Goal: Task Accomplishment & Management: Complete application form

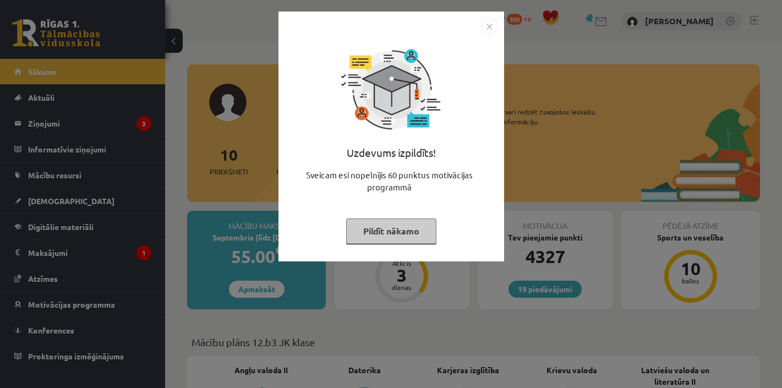
click at [403, 233] on button "Pildīt nākamo" at bounding box center [391, 230] width 90 height 25
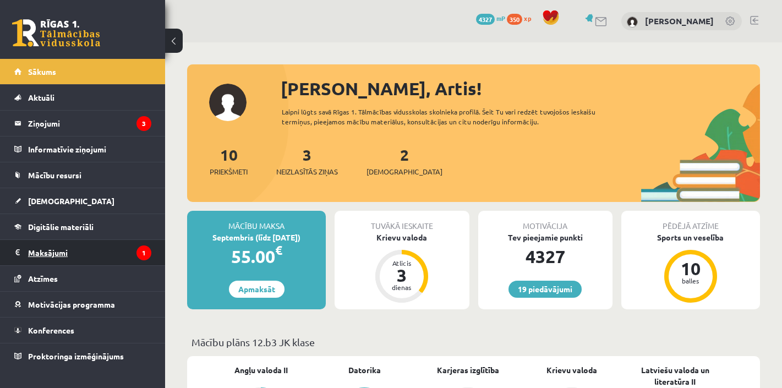
click at [37, 254] on legend "Maksājumi 1" at bounding box center [89, 252] width 123 height 25
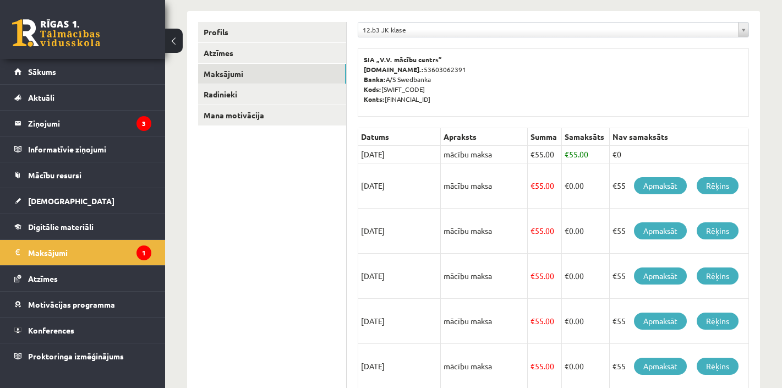
scroll to position [147, 0]
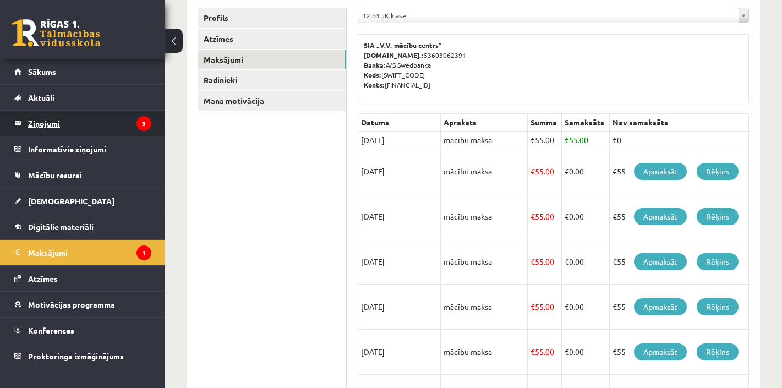
click at [48, 124] on legend "Ziņojumi 3" at bounding box center [89, 123] width 123 height 25
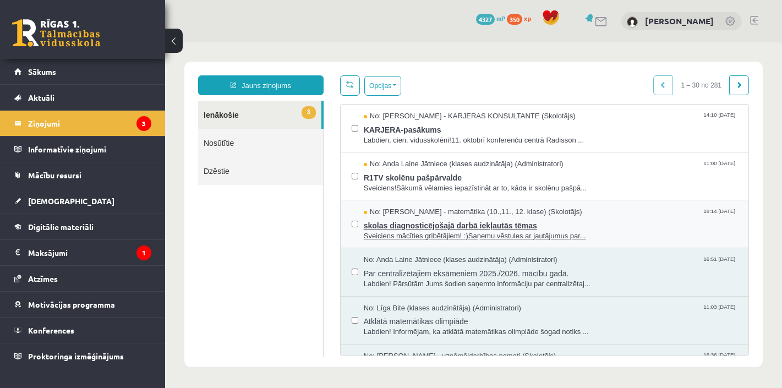
click at [425, 227] on span "skolas diagnosticējošajā darbā iekļautās tēmas" at bounding box center [551, 224] width 374 height 14
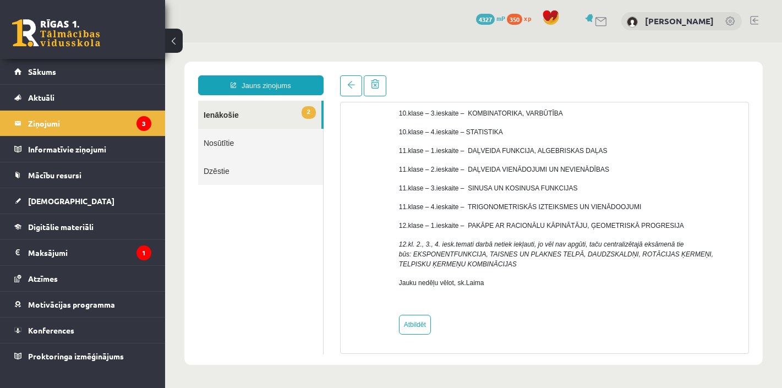
scroll to position [187, 0]
click at [233, 120] on link "2 Ienākošie" at bounding box center [259, 115] width 123 height 28
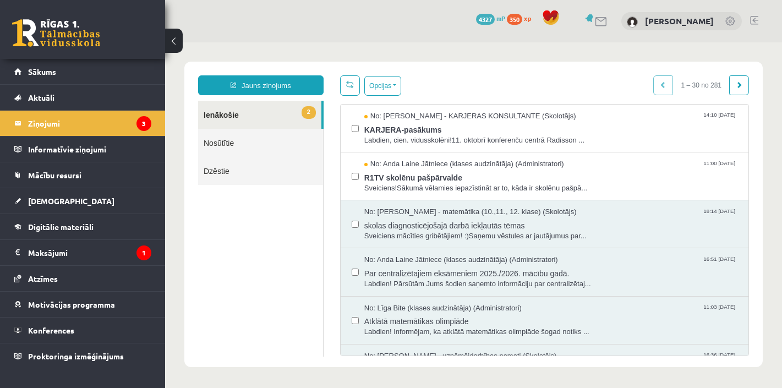
scroll to position [0, 0]
click at [430, 178] on span "R1TV skolēnu pašpārvalde" at bounding box center [551, 176] width 374 height 14
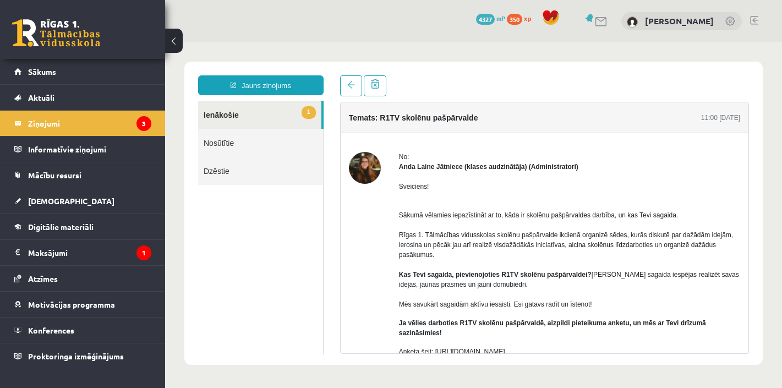
scroll to position [27, 0]
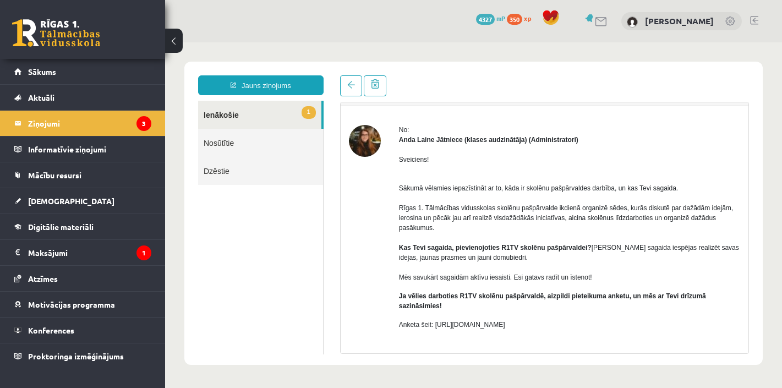
click at [237, 114] on link "1 Ienākošie" at bounding box center [259, 115] width 123 height 28
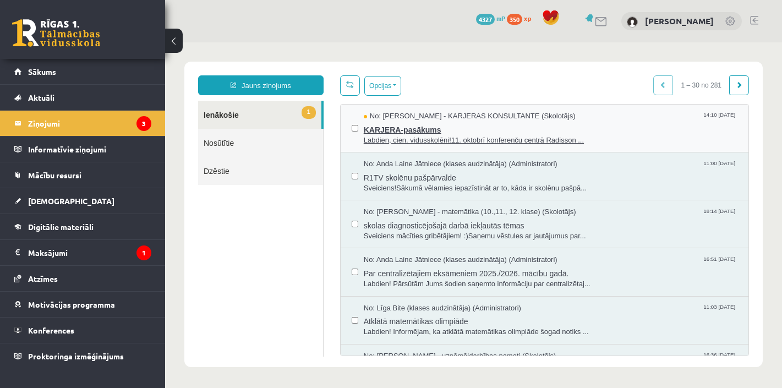
scroll to position [0, 0]
click at [422, 128] on span "KARJERA-pasākums" at bounding box center [551, 129] width 374 height 14
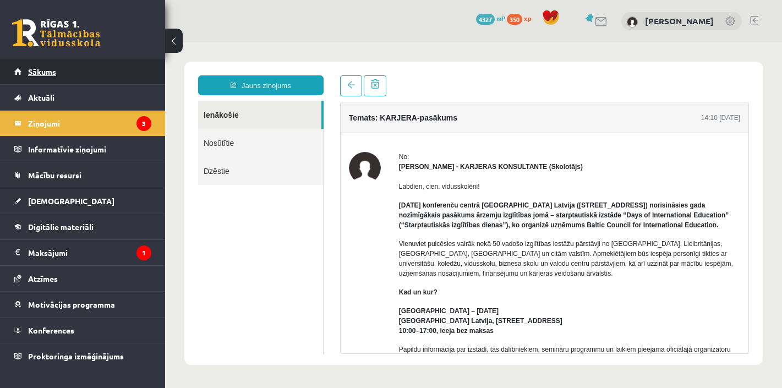
click at [37, 79] on link "Sākums" at bounding box center [82, 71] width 137 height 25
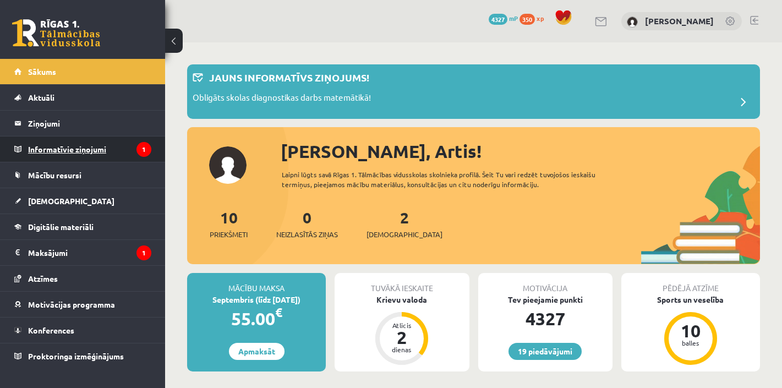
click at [58, 147] on legend "Informatīvie ziņojumi 1" at bounding box center [89, 148] width 123 height 25
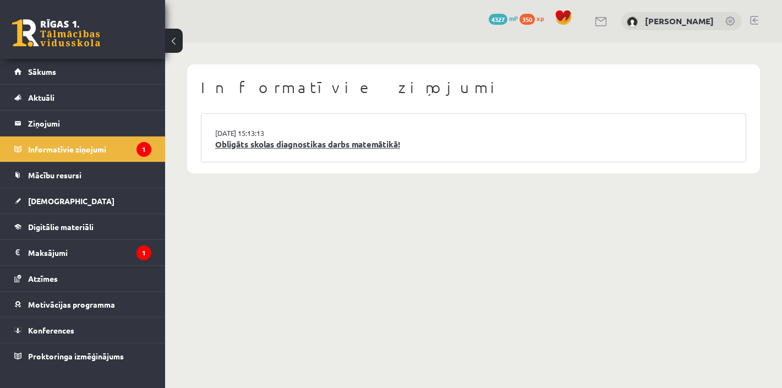
click at [287, 141] on link "Obligāts skolas diagnostikas darbs matemātikā!" at bounding box center [473, 144] width 517 height 13
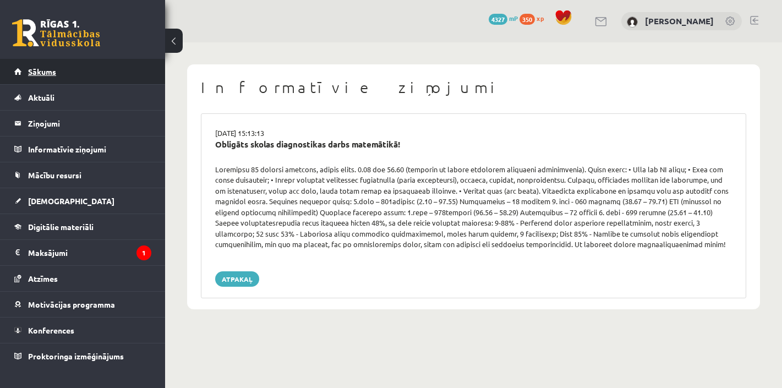
click at [50, 75] on span "Sākums" at bounding box center [42, 72] width 28 height 10
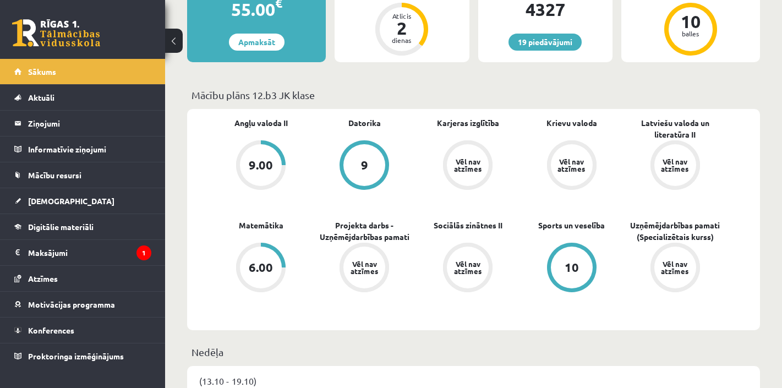
scroll to position [256, 0]
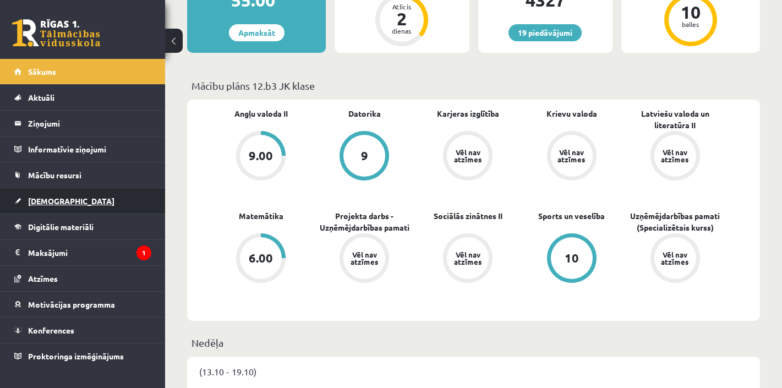
click at [52, 201] on span "[DEMOGRAPHIC_DATA]" at bounding box center [71, 201] width 86 height 10
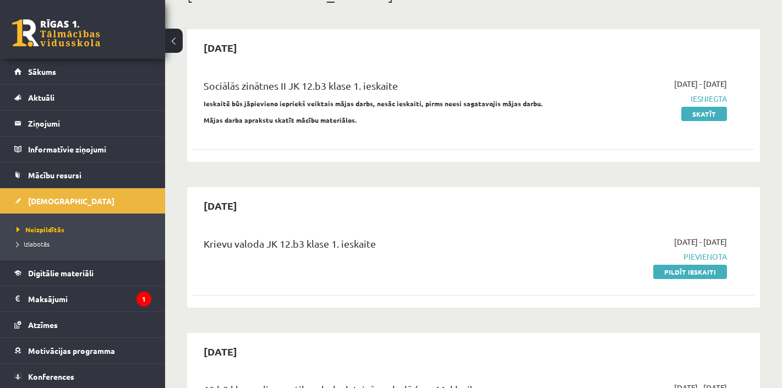
scroll to position [87, 0]
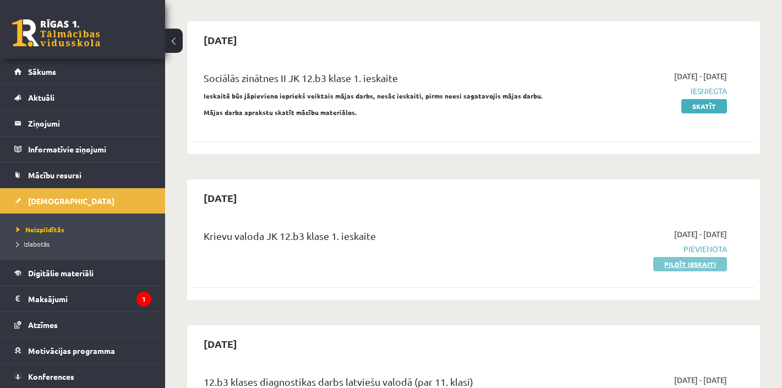
click at [693, 263] on link "Pildīt ieskaiti" at bounding box center [690, 264] width 74 height 14
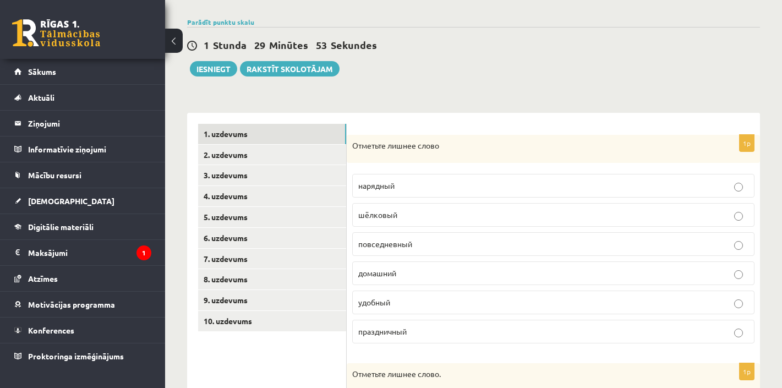
scroll to position [85, 0]
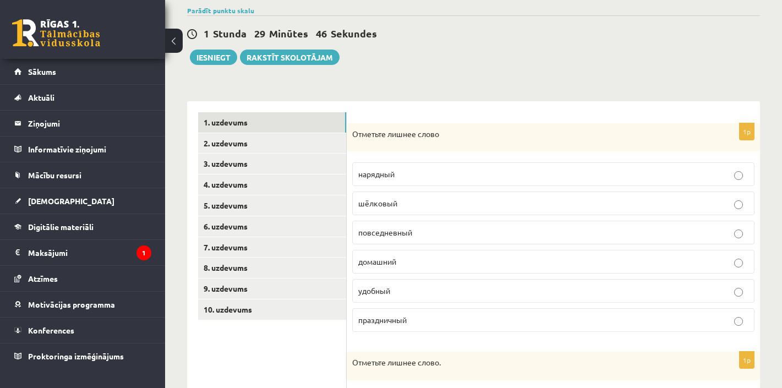
click at [408, 204] on p "шёлковый" at bounding box center [553, 204] width 390 height 12
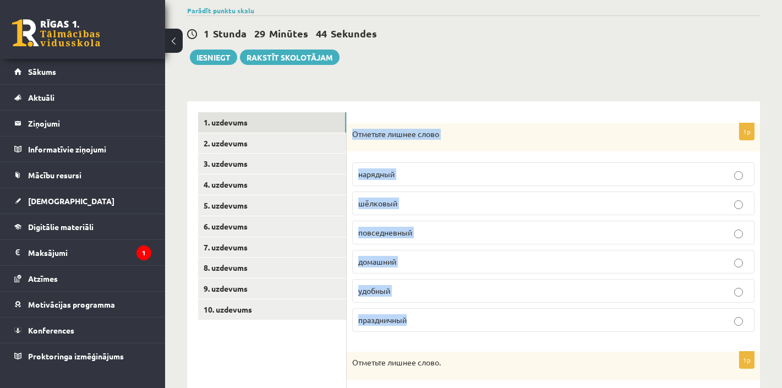
drag, startPoint x: 433, startPoint y: 323, endPoint x: 354, endPoint y: 133, distance: 206.0
click at [354, 133] on div "1p Отметьте лишнее слово нарядный шёлковый повседневный домашний удобный праздн…" at bounding box center [553, 232] width 413 height 218
copy div "Отметьте лишнее слово нарядный шёлковый повседневный домашний удобный праздничн…"
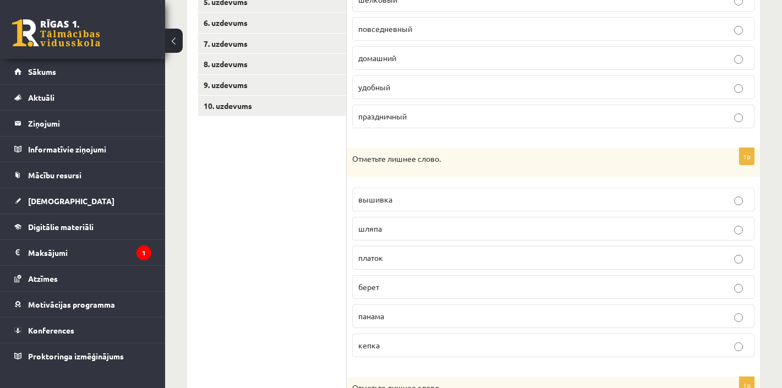
scroll to position [295, 0]
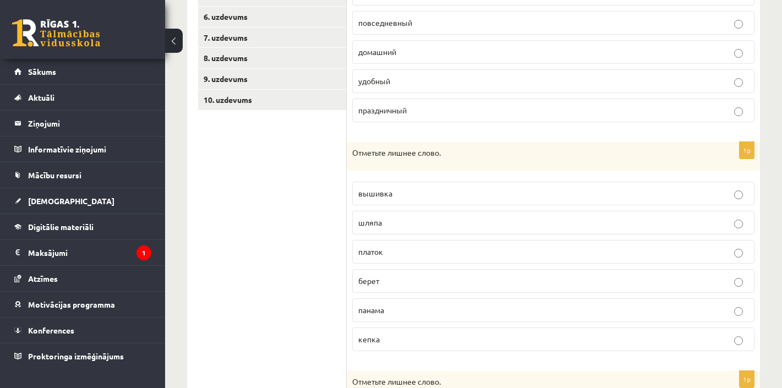
click at [409, 192] on p "вышивка" at bounding box center [553, 194] width 390 height 12
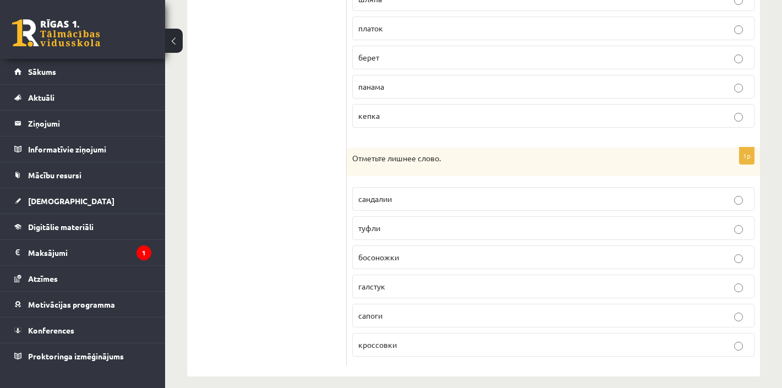
scroll to position [519, 0]
click at [390, 289] on p "галстук" at bounding box center [553, 286] width 390 height 12
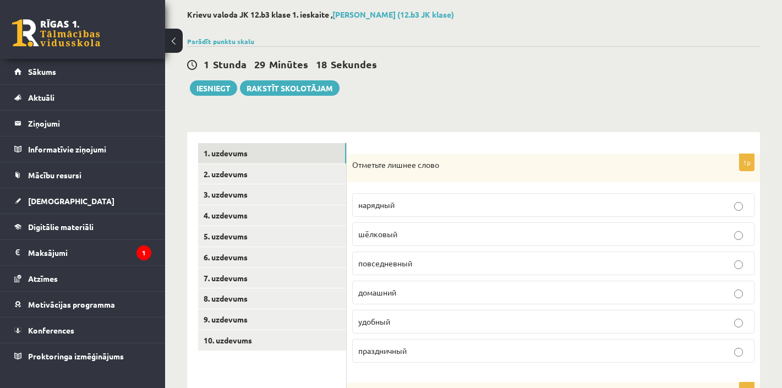
scroll to position [78, 0]
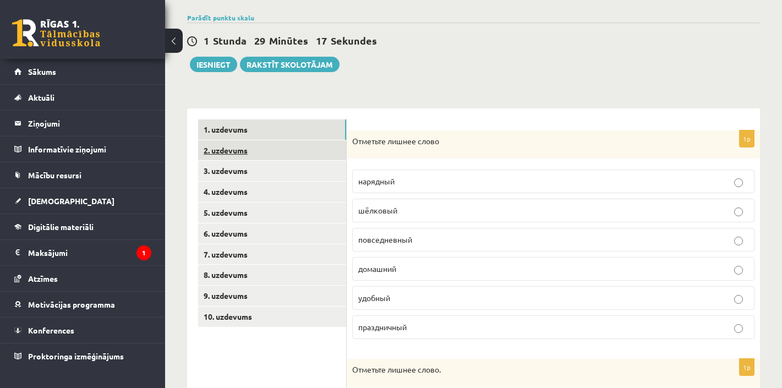
click at [226, 152] on link "2. uzdevums" at bounding box center [272, 150] width 148 height 20
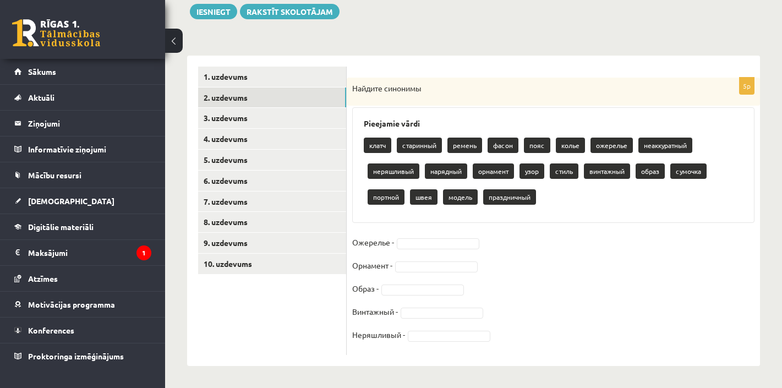
scroll to position [130, 0]
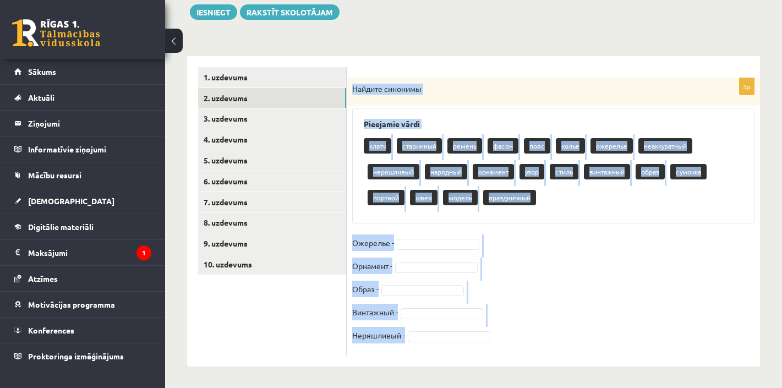
drag, startPoint x: 354, startPoint y: 85, endPoint x: 431, endPoint y: 347, distance: 272.9
click at [431, 347] on div "5p Найдите синонимы Pieejamie vārdi клатч старинный ремень фасон пояс колье оже…" at bounding box center [553, 216] width 413 height 277
copy div "Найдите синонимы Pieejamie vārdi клатч старинный ремень фасон пояс колье ожерел…"
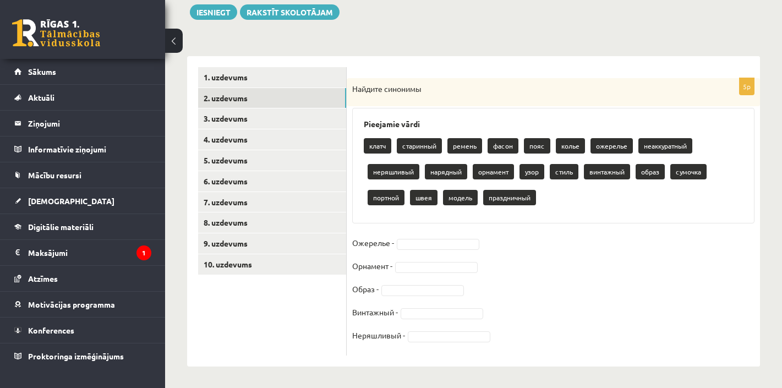
click at [562, 293] on fieldset "Ожерелье - Орнамент - Образ - Винтажный - Неряшливый -" at bounding box center [553, 292] width 402 height 116
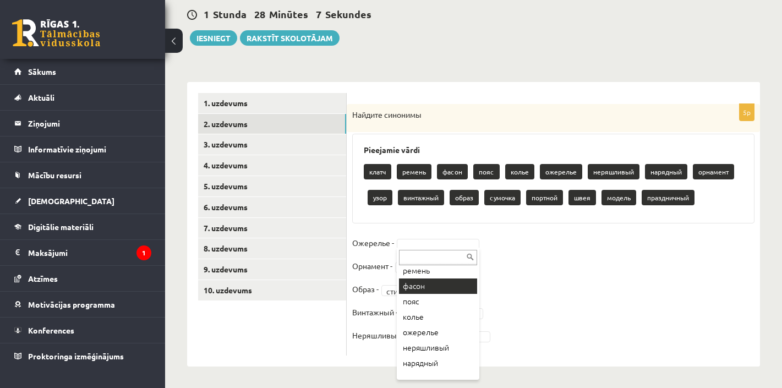
scroll to position [31, 0]
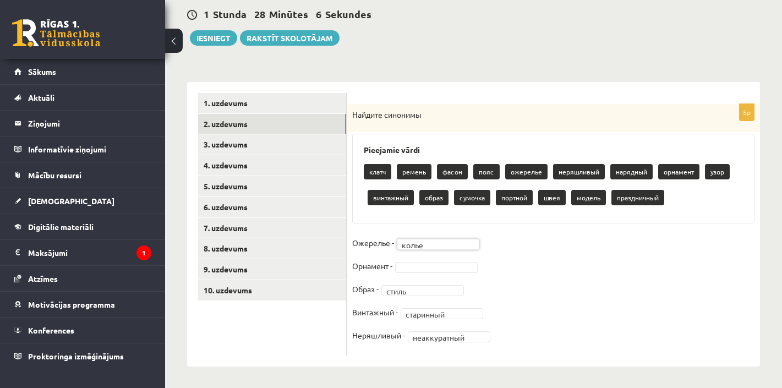
click at [606, 314] on fieldset "**********" at bounding box center [553, 292] width 402 height 116
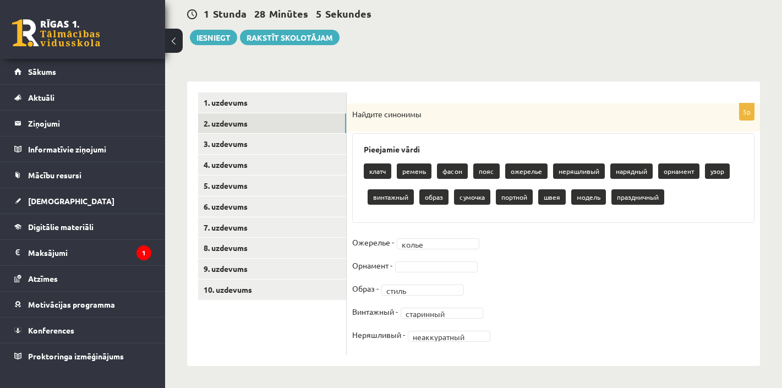
scroll to position [105, 0]
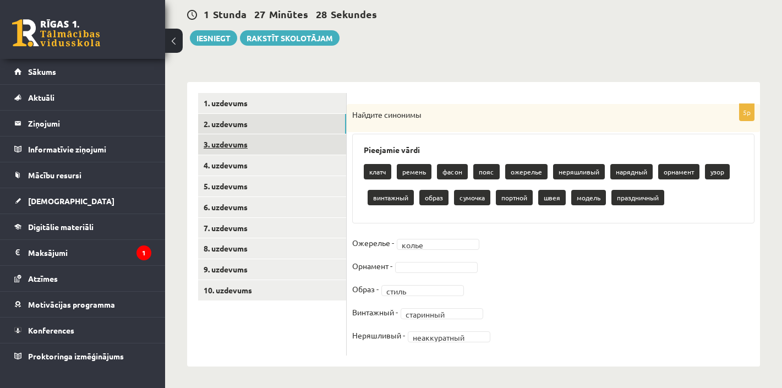
click at [215, 144] on link "3. uzdevums" at bounding box center [272, 144] width 148 height 20
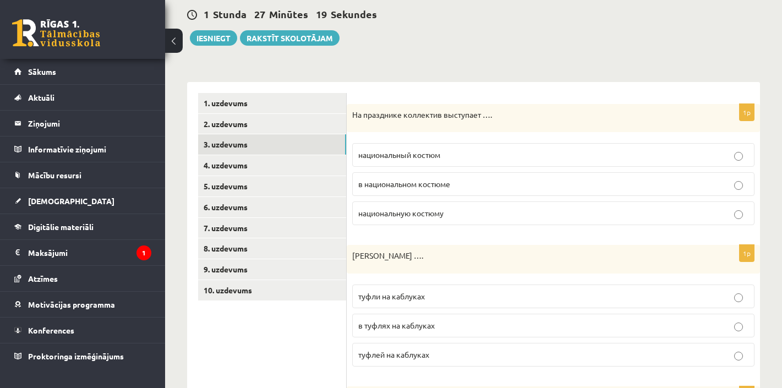
click at [413, 187] on span "в национальном костюме" at bounding box center [404, 184] width 92 height 10
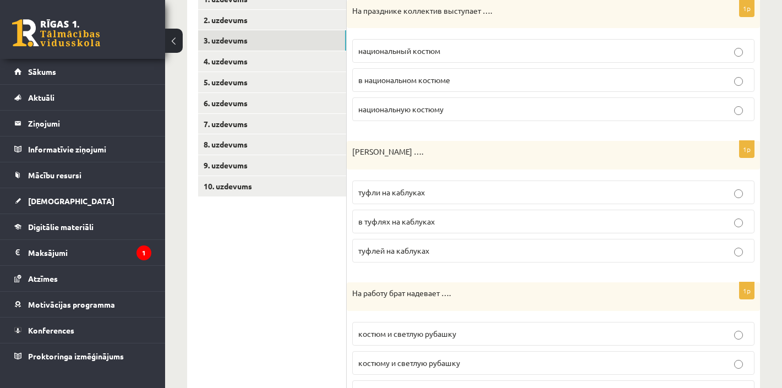
scroll to position [210, 0]
click at [405, 192] on span "туфли на каблуках" at bounding box center [391, 191] width 67 height 10
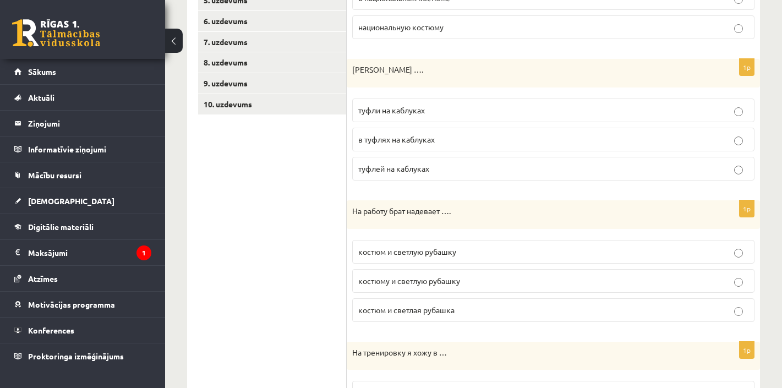
scroll to position [291, 0]
click at [418, 249] on span "костюм и светлую рубашку" at bounding box center [407, 251] width 98 height 10
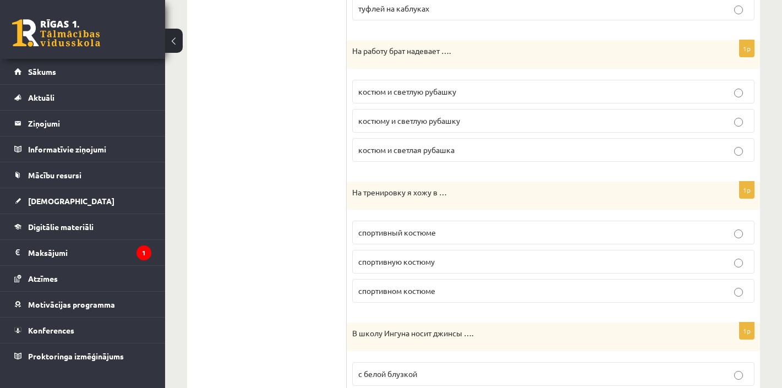
scroll to position [454, 0]
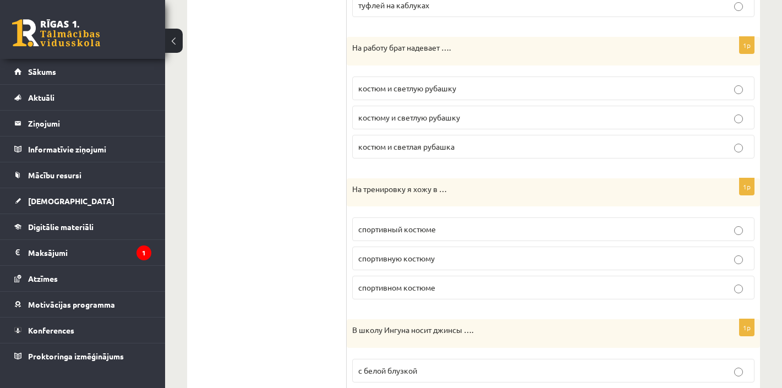
click at [438, 291] on p "спортивном костюме" at bounding box center [553, 288] width 390 height 12
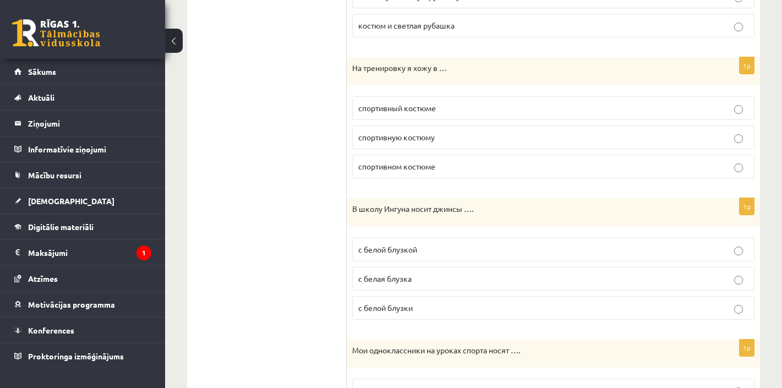
scroll to position [577, 0]
click at [434, 247] on p "с белой блузкой" at bounding box center [553, 248] width 390 height 12
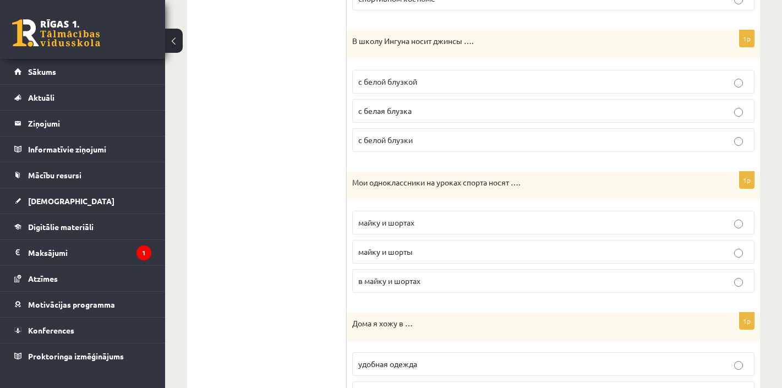
scroll to position [743, 0]
click at [384, 259] on label "майку и шорты" at bounding box center [553, 251] width 402 height 24
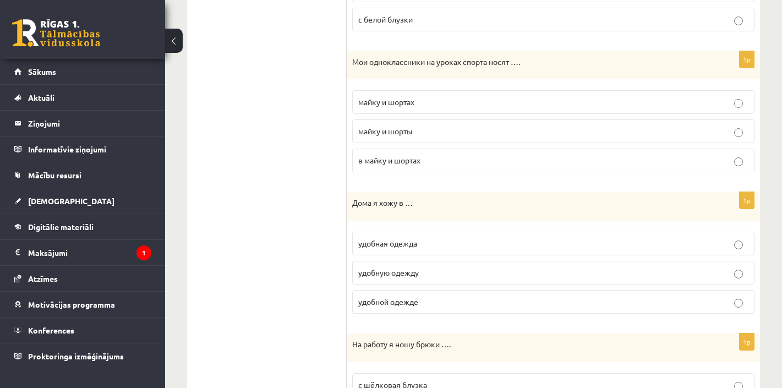
scroll to position [865, 0]
click at [434, 308] on label "удобной одежде" at bounding box center [553, 300] width 402 height 24
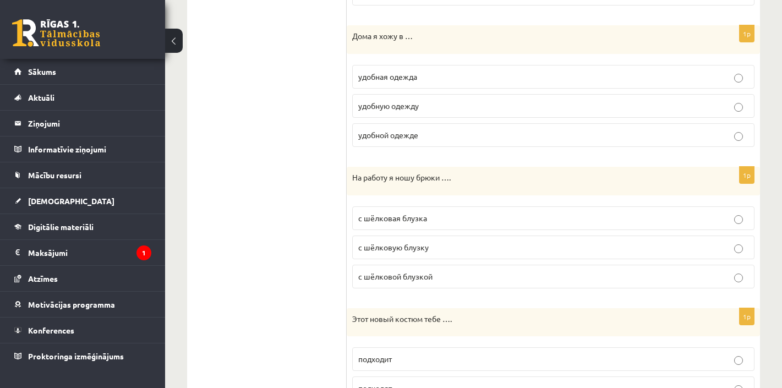
scroll to position [1032, 0]
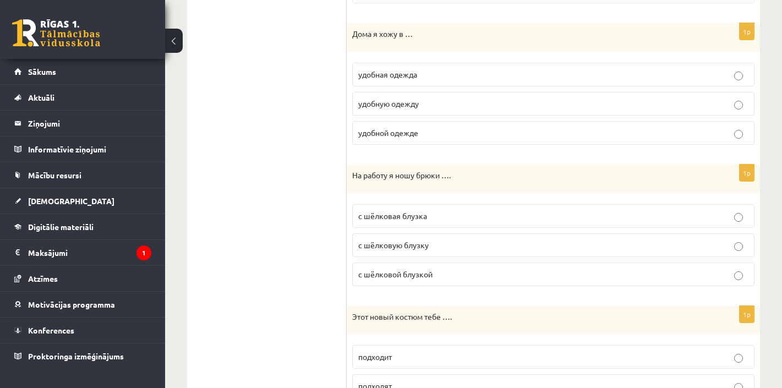
click at [427, 274] on span "с шёлковой блузкой" at bounding box center [395, 274] width 74 height 10
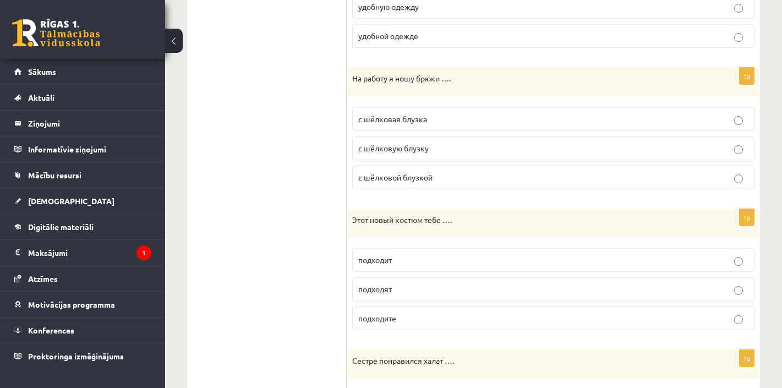
scroll to position [1130, 0]
click at [412, 256] on p "подходит" at bounding box center [553, 260] width 390 height 12
drag, startPoint x: 413, startPoint y: 320, endPoint x: 352, endPoint y: 212, distance: 124.0
click at [352, 212] on div "1p Этот новый костюм тебе …. подходит подходят подходите" at bounding box center [553, 274] width 413 height 130
copy div "Этот новый костюм тебе …. подходит подходят подходите"
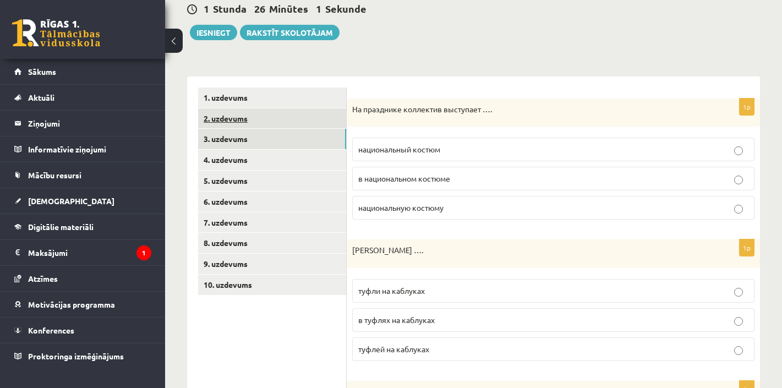
click at [223, 117] on link "2. uzdevums" at bounding box center [272, 118] width 148 height 20
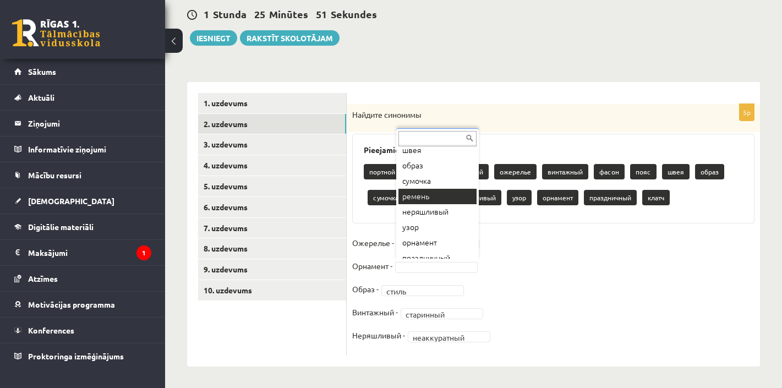
scroll to position [135, 0]
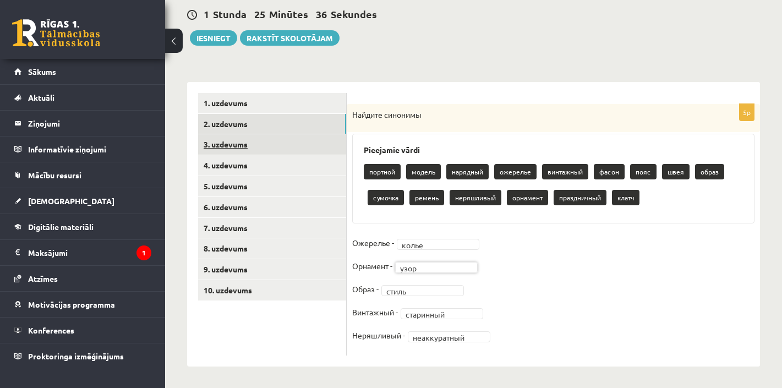
click at [238, 145] on link "3. uzdevums" at bounding box center [272, 144] width 148 height 20
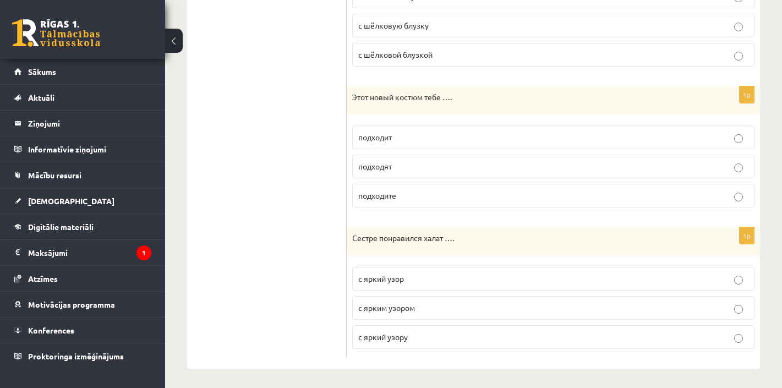
scroll to position [1251, 0]
click at [395, 307] on span "с ярким узором" at bounding box center [386, 308] width 57 height 10
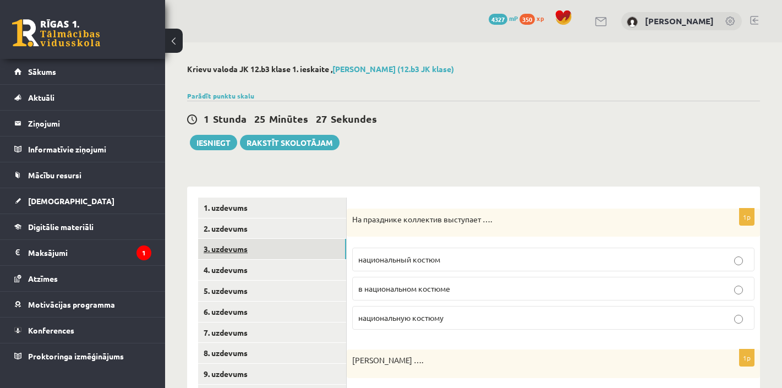
scroll to position [0, 0]
click at [218, 271] on link "4. uzdevums" at bounding box center [272, 270] width 148 height 20
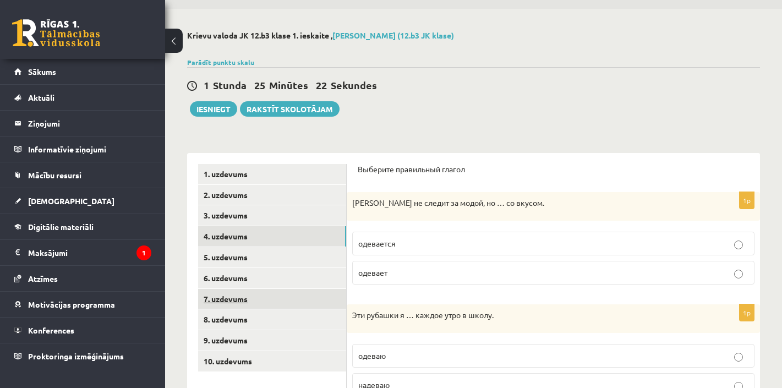
scroll to position [36, 0]
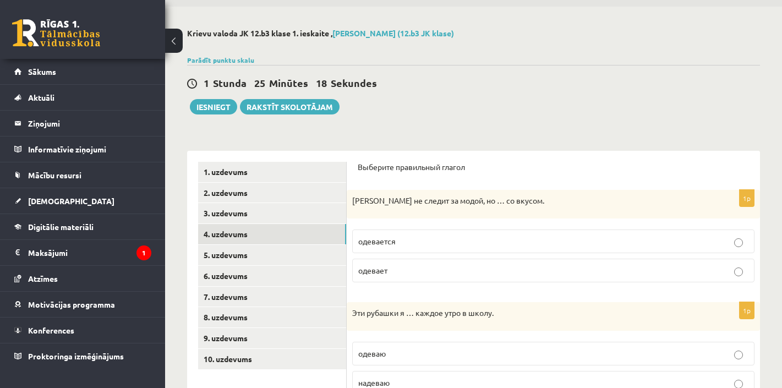
click at [395, 245] on p "одевается" at bounding box center [553, 242] width 390 height 12
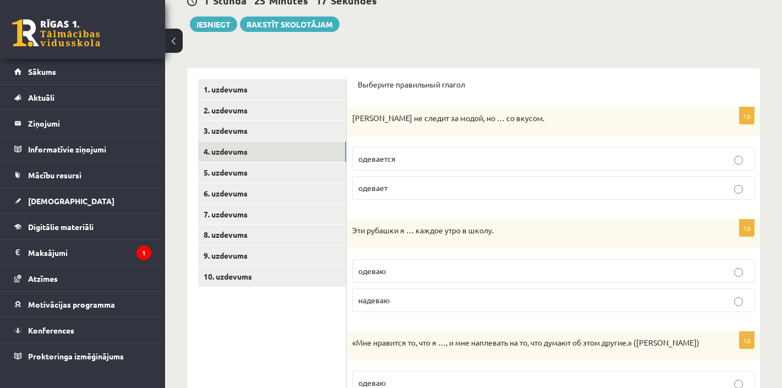
scroll to position [120, 0]
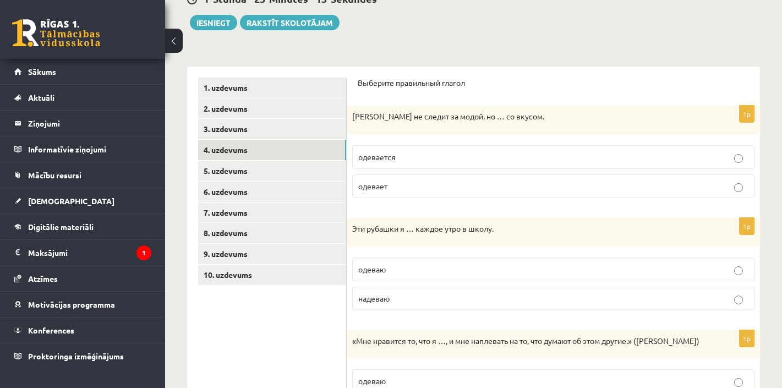
click at [392, 270] on p "одеваю" at bounding box center [553, 270] width 390 height 12
drag, startPoint x: 394, startPoint y: 303, endPoint x: 350, endPoint y: 229, distance: 85.9
click at [350, 229] on div "1p Эти рубашки я … каждое утро в школу. одеваю надеваю" at bounding box center [553, 268] width 413 height 101
copy div "Эти рубашки я … каждое утро в школу. одеваю надеваю"
click at [300, 324] on ul "1. uzdevums 2. uzdevums 3. uzdevums 4. uzdevums 5. uzdevums 6. uzdevums 7. uzde…" at bounding box center [272, 367] width 149 height 578
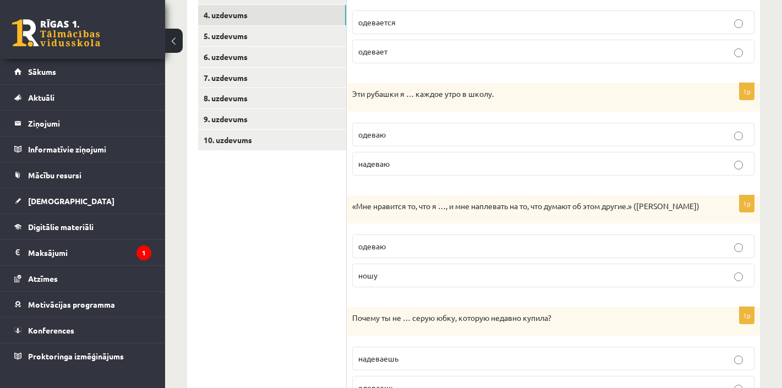
scroll to position [265, 0]
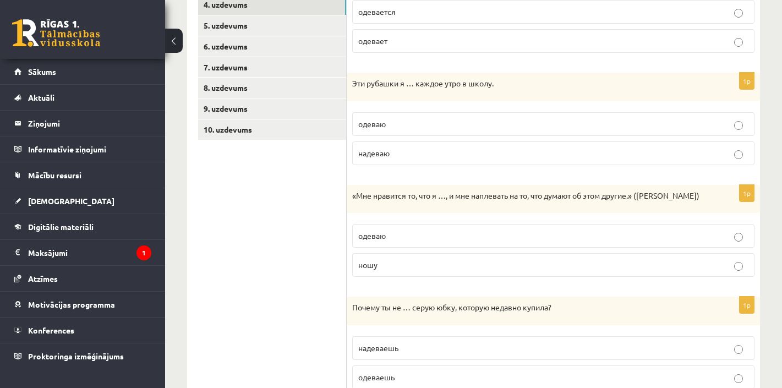
click at [379, 271] on p "ношу" at bounding box center [553, 265] width 390 height 12
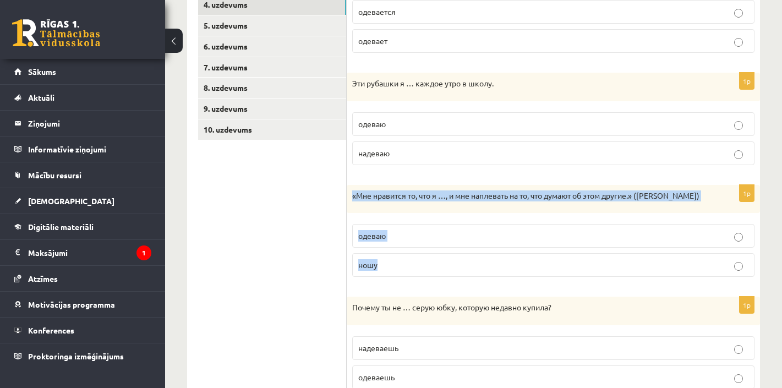
drag, startPoint x: 397, startPoint y: 271, endPoint x: 349, endPoint y: 196, distance: 89.0
click at [349, 196] on div "1p «Мне нравится то, что я …, и мне наплевать на то, что думают об этом другие.…" at bounding box center [553, 235] width 413 height 101
copy div "«Мне нравится то, что я …, и мне наплевать на то, что думают об этом другие.» (…"
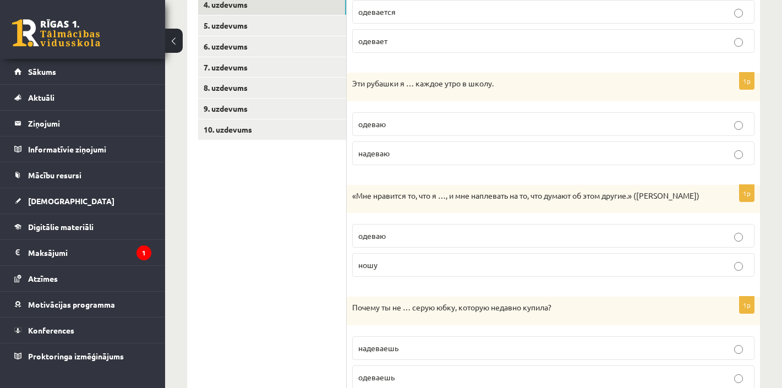
click at [254, 232] on ul "1. uzdevums 2. uzdevums 3. uzdevums 4. uzdevums 5. uzdevums 6. uzdevums 7. uzde…" at bounding box center [272, 221] width 149 height 578
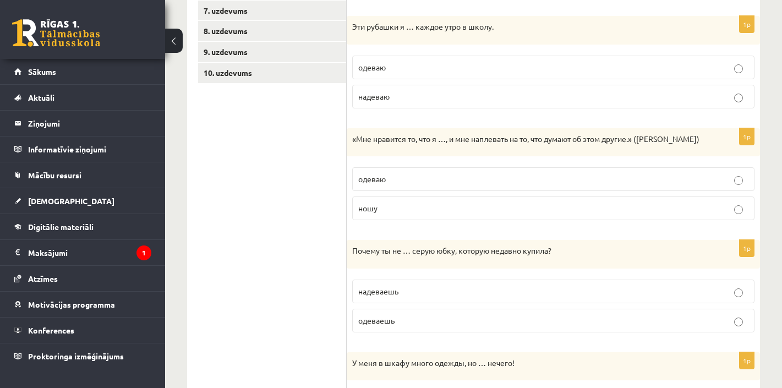
scroll to position [371, 0]
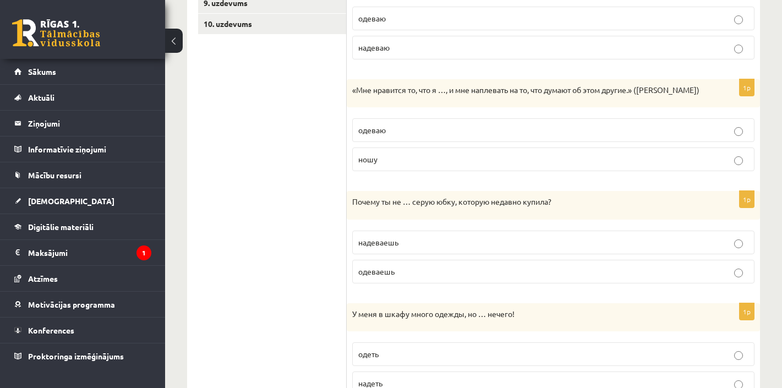
click at [400, 246] on p "надеваешь" at bounding box center [553, 243] width 390 height 12
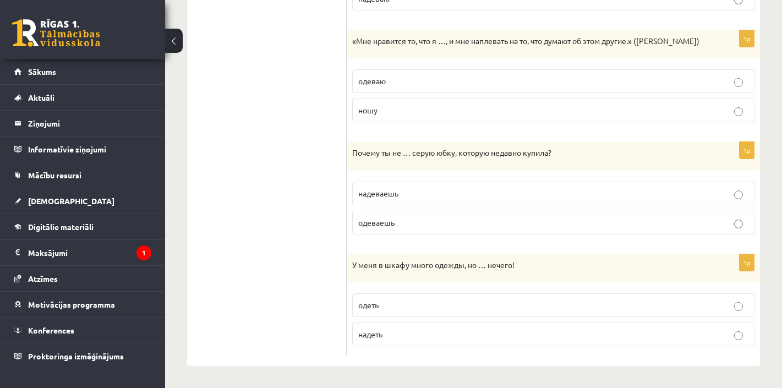
scroll to position [429, 0]
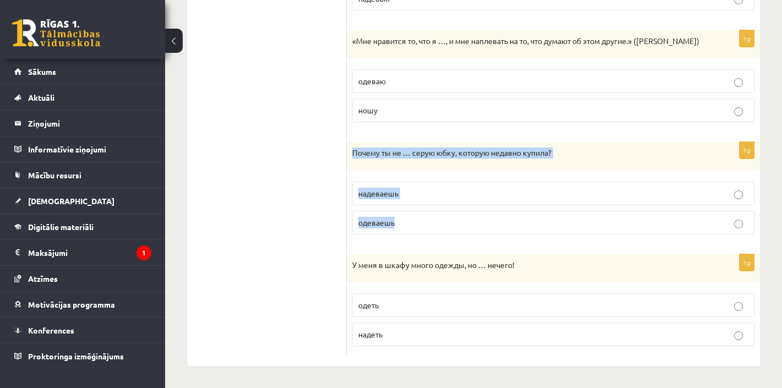
drag, startPoint x: 402, startPoint y: 227, endPoint x: 347, endPoint y: 150, distance: 94.4
click at [347, 150] on div "1p Почему ты не … серую юбку, которую недавно купила? надеваешь одеваешь" at bounding box center [553, 192] width 413 height 101
copy div "Почему ты не … серую юбку, которую недавно купила? надеваешь одеваешь"
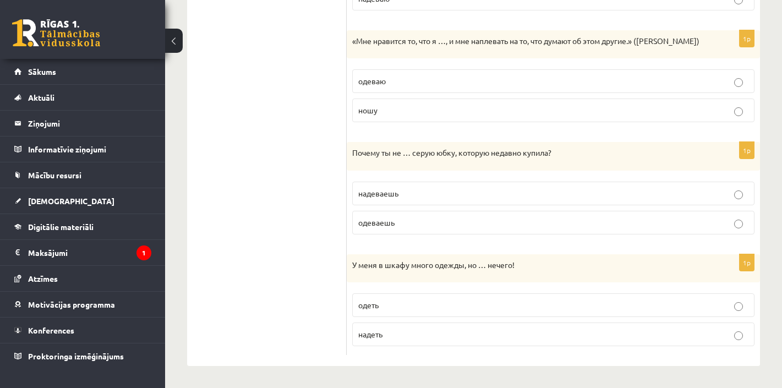
click at [249, 215] on ul "1. uzdevums 2. uzdevums 3. uzdevums 4. uzdevums 5. uzdevums 6. uzdevums 7. uzde…" at bounding box center [272, 67] width 149 height 578
click at [406, 226] on p "одеваешь" at bounding box center [553, 223] width 390 height 12
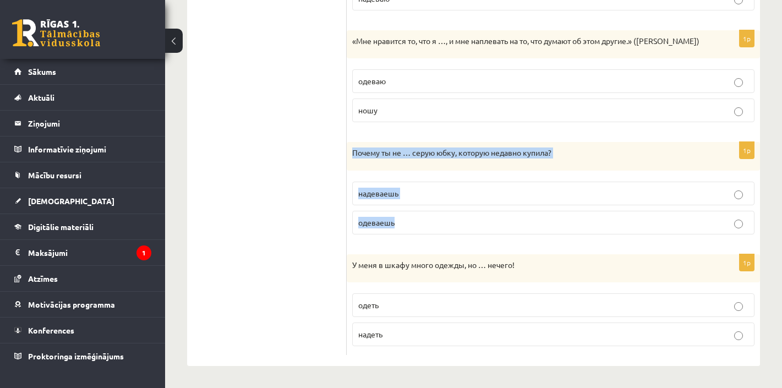
drag, startPoint x: 418, startPoint y: 227, endPoint x: 352, endPoint y: 153, distance: 99.0
click at [352, 153] on div "1p Почему ты не … серую юбку, которую недавно купила? надеваешь одеваешь" at bounding box center [553, 192] width 413 height 101
copy div "Почему ты не … серую юбку, которую недавно купила? надеваешь одеваешь"
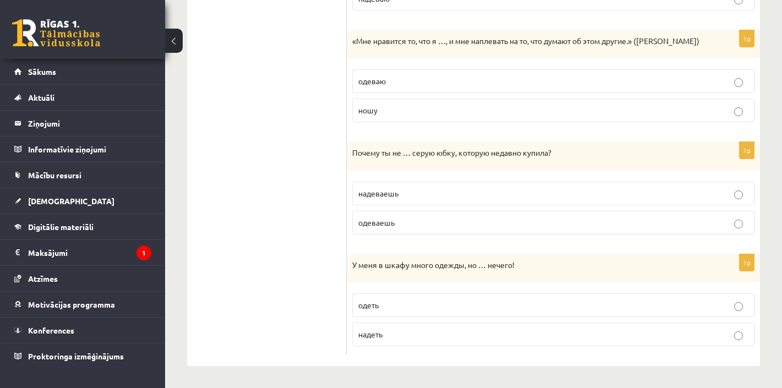
click at [288, 231] on ul "1. uzdevums 2. uzdevums 3. uzdevums 4. uzdevums 5. uzdevums 6. uzdevums 7. uzde…" at bounding box center [272, 67] width 149 height 578
click at [390, 333] on p "надеть" at bounding box center [553, 335] width 390 height 12
drag, startPoint x: 404, startPoint y: 337, endPoint x: 349, endPoint y: 266, distance: 89.5
click at [349, 266] on div "1p У меня в шкафу много одежды, но … нечего! одеть надеть" at bounding box center [553, 304] width 413 height 101
copy div "У меня в шкафу много одежды, но … нечего! одеть надеть"
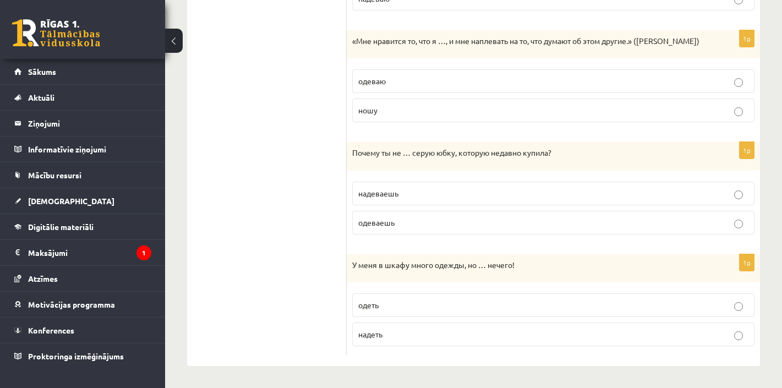
click at [274, 267] on ul "1. uzdevums 2. uzdevums 3. uzdevums 4. uzdevums 5. uzdevums 6. uzdevums 7. uzde…" at bounding box center [272, 67] width 149 height 578
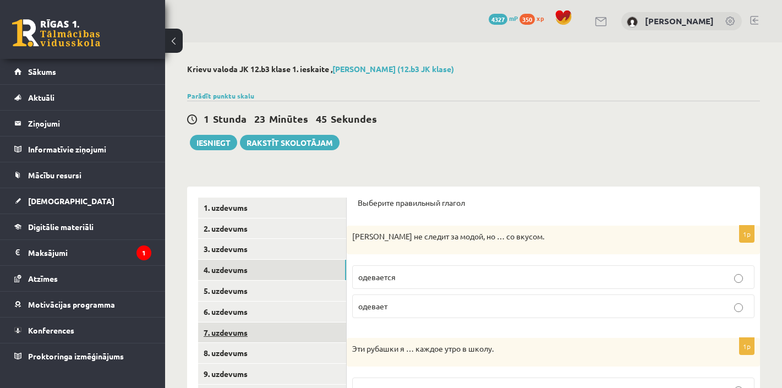
scroll to position [0, 0]
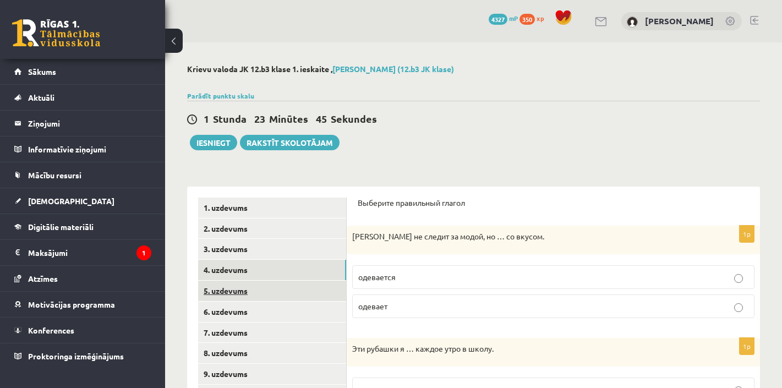
click at [233, 286] on link "5. uzdevums" at bounding box center [272, 291] width 148 height 20
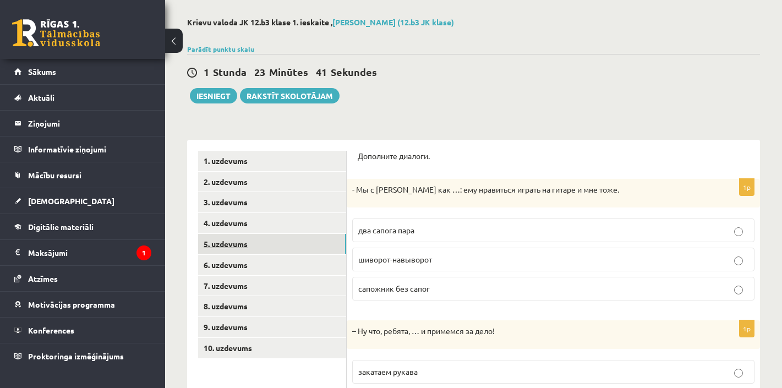
scroll to position [56, 0]
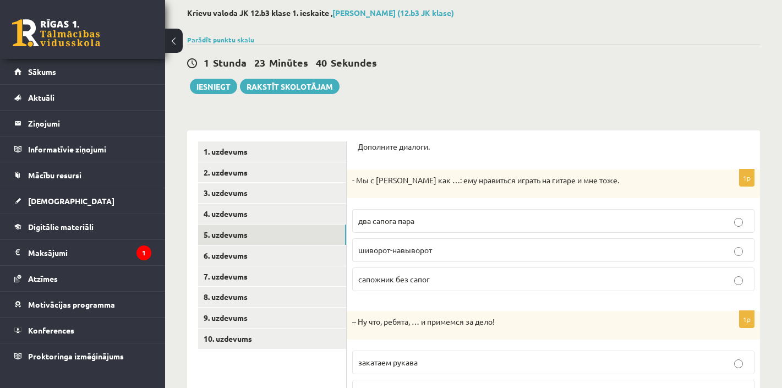
click at [407, 222] on span "два сапога пара" at bounding box center [386, 221] width 56 height 10
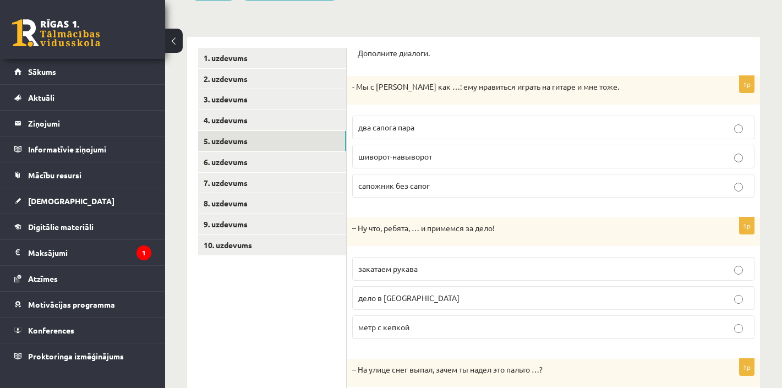
scroll to position [185, 0]
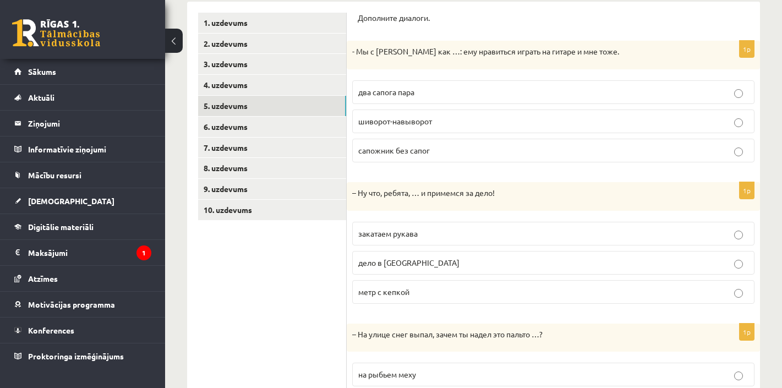
click at [387, 233] on span "закатаем рукава" at bounding box center [387, 233] width 59 height 10
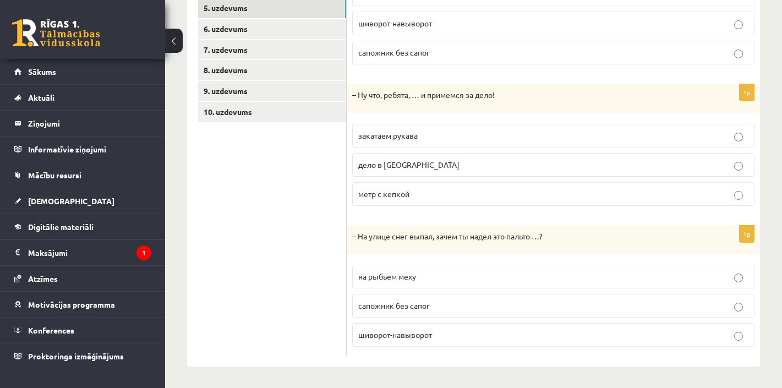
scroll to position [282, 0]
click at [446, 338] on p "шиворот-навыворот" at bounding box center [553, 336] width 390 height 12
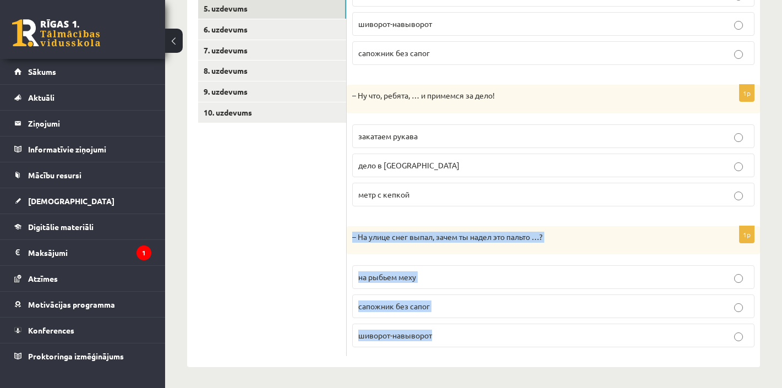
drag, startPoint x: 451, startPoint y: 335, endPoint x: 353, endPoint y: 239, distance: 137.4
click at [353, 239] on div "1p – На улице снег выпал, зачем ты надел это пальто …? на рыбьем меху сапожник …" at bounding box center [553, 291] width 413 height 130
copy div "– На улице снег выпал, зачем ты надел это пальто …? на рыбьем меху сапожник без…"
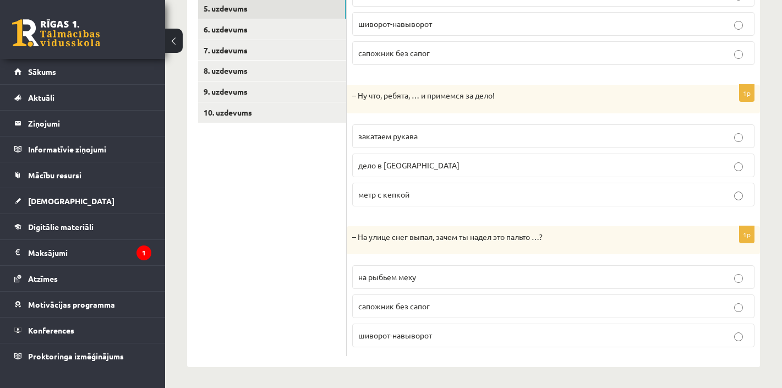
click at [289, 275] on ul "1. uzdevums 2. uzdevums 3. uzdevums 4. uzdevums 5. uzdevums 6. uzdevums 7. uzde…" at bounding box center [272, 135] width 149 height 441
drag, startPoint x: 440, startPoint y: 335, endPoint x: 348, endPoint y: 240, distance: 131.5
click at [348, 240] on div "1p – На улице снег выпал, зачем ты надел это пальто …? на рыбьем меху сапожник …" at bounding box center [553, 291] width 413 height 130
click at [299, 223] on ul "1. uzdevums 2. uzdevums 3. uzdevums 4. uzdevums 5. uzdevums 6. uzdevums 7. uzde…" at bounding box center [272, 135] width 149 height 441
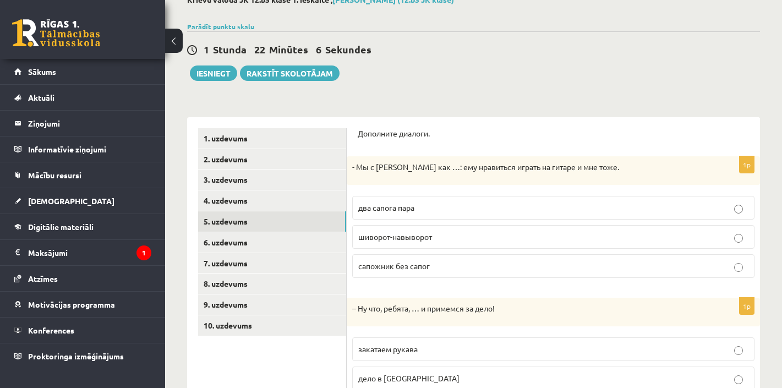
scroll to position [90, 0]
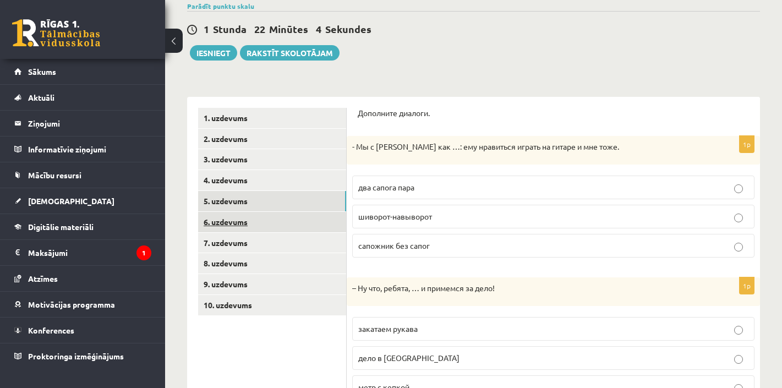
click at [227, 219] on link "6. uzdevums" at bounding box center [272, 222] width 148 height 20
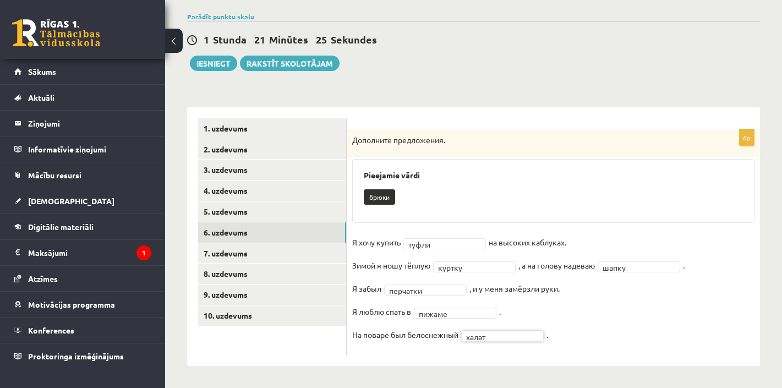
scroll to position [79, 0]
click at [243, 250] on link "7. uzdevums" at bounding box center [272, 254] width 148 height 20
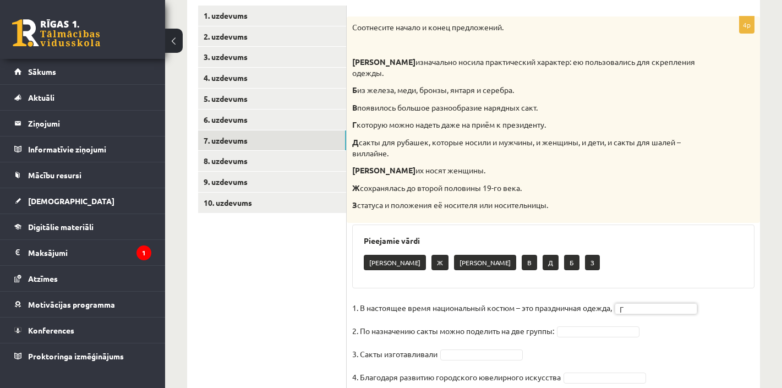
scroll to position [194, 0]
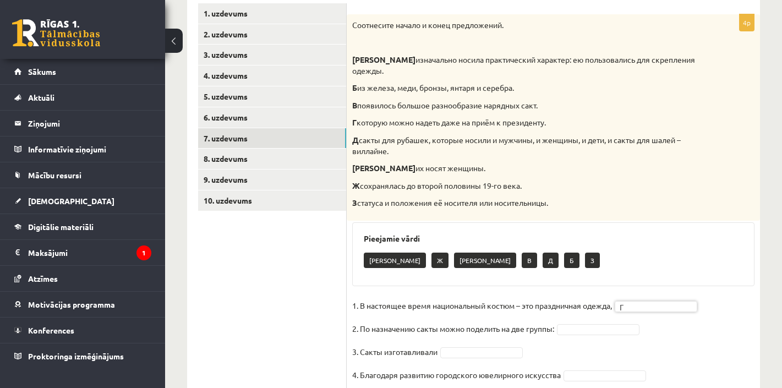
click at [500, 330] on fieldset "1. В настоящее время национальный костюм – это праздничная одежда, Г * 2. По на…" at bounding box center [553, 343] width 402 height 92
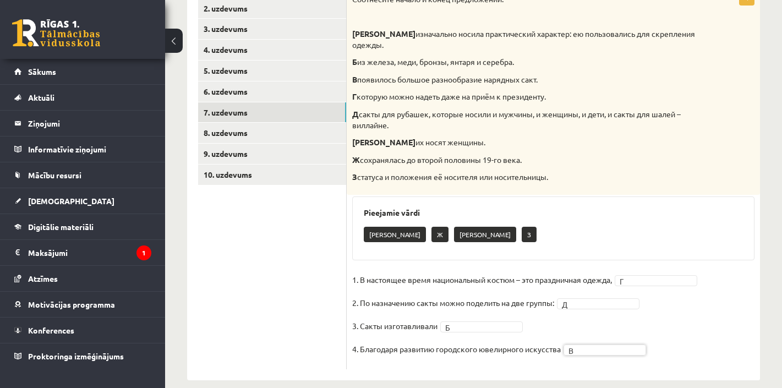
scroll to position [220, 0]
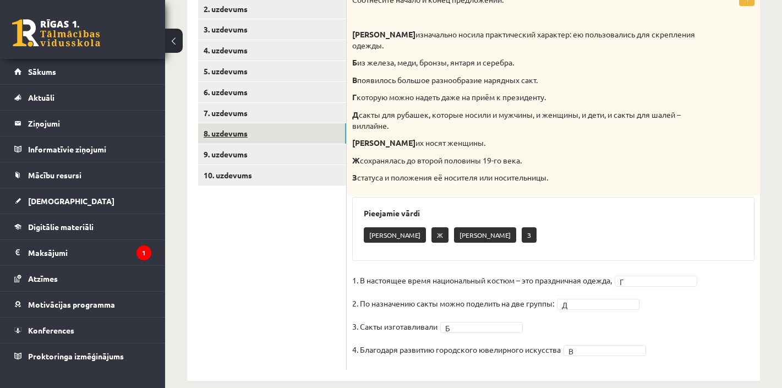
click at [227, 135] on link "8. uzdevums" at bounding box center [272, 133] width 148 height 20
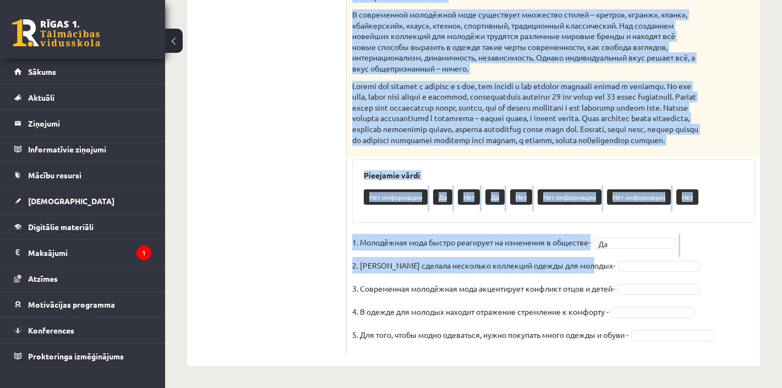
scroll to position [453, 0]
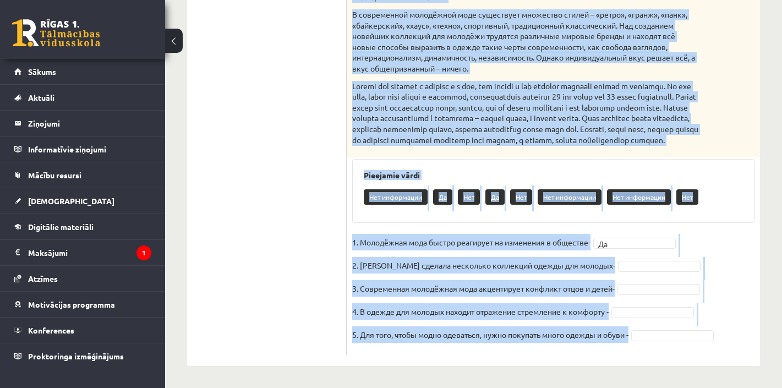
drag, startPoint x: 352, startPoint y: 53, endPoint x: 667, endPoint y: 340, distance: 426.2
click at [667, 340] on div "5p Прочитайте текст и выполните задание. Главное отличие молодёжной моды состои…" at bounding box center [553, 60] width 413 height 589
copy div "Прочитайте текст и выполните задание. Главное отличие молодёжной моды состоит в…"
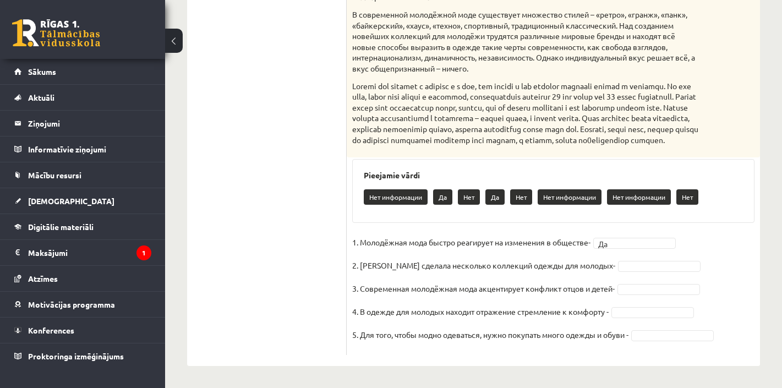
click at [289, 229] on ul "1. uzdevums 2. uzdevums 3. uzdevums 4. uzdevums 5. uzdevums 6. uzdevums 7. uzde…" at bounding box center [272, 55] width 149 height 600
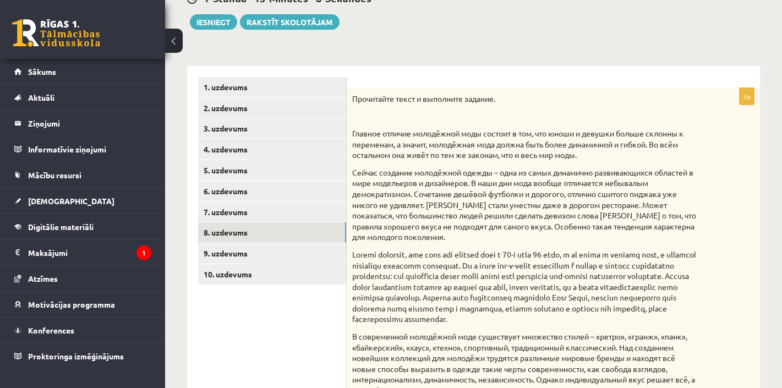
scroll to position [123, 0]
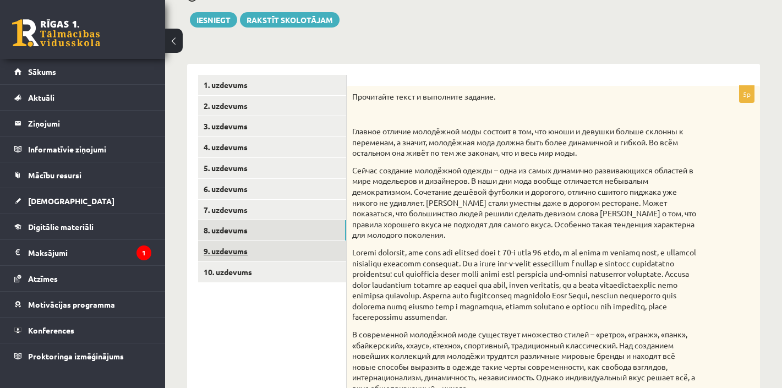
click at [239, 249] on link "9. uzdevums" at bounding box center [272, 251] width 148 height 20
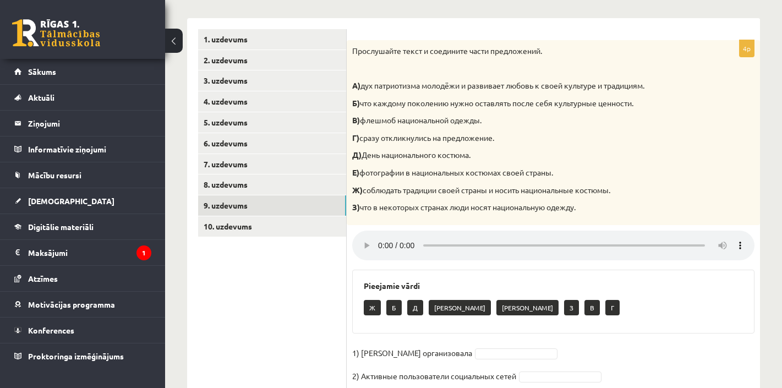
scroll to position [167, 0]
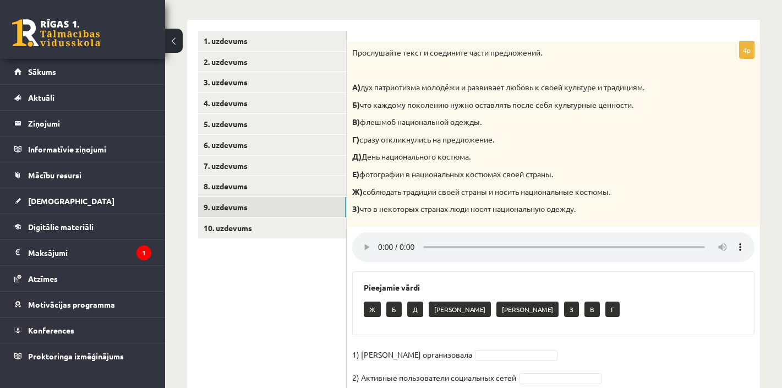
click at [379, 239] on audio at bounding box center [553, 247] width 402 height 30
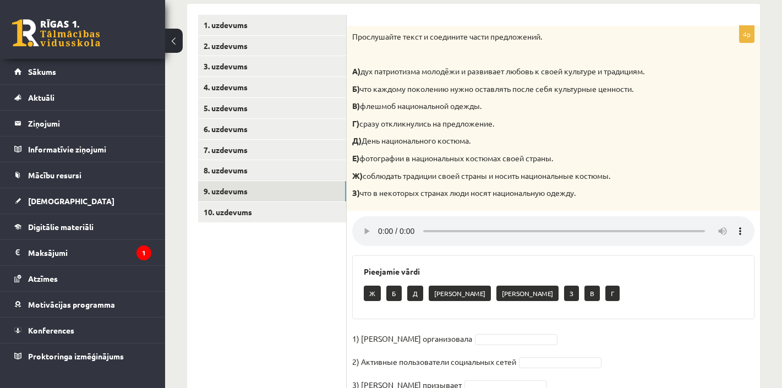
scroll to position [183, 0]
click at [379, 218] on audio at bounding box center [553, 231] width 402 height 30
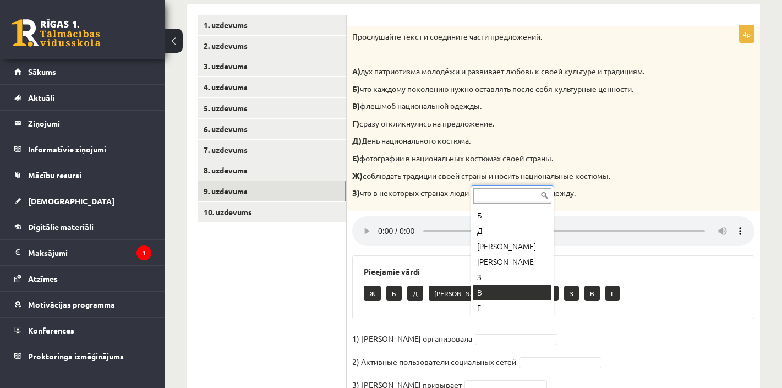
scroll to position [29, 0]
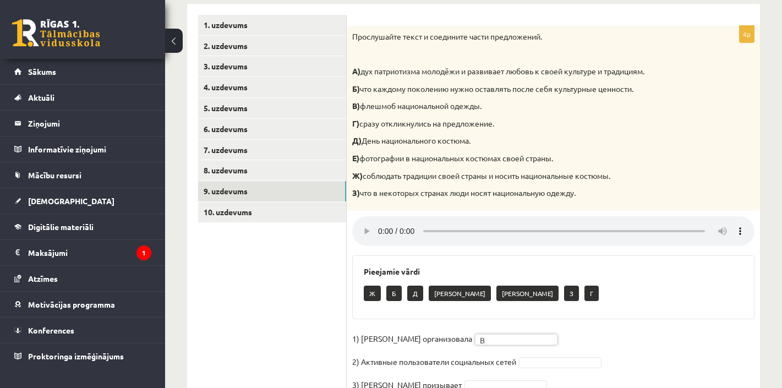
click at [280, 315] on ul "1. uzdevums 2. uzdevums 3. uzdevums 4. uzdevums 5. uzdevums 6. uzdevums 7. uzde…" at bounding box center [272, 221] width 149 height 413
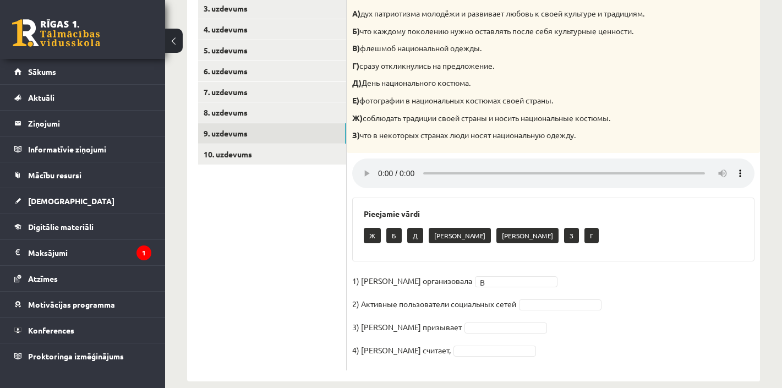
scroll to position [240, 0]
click at [379, 166] on audio at bounding box center [553, 174] width 402 height 30
click at [378, 165] on audio at bounding box center [553, 174] width 402 height 30
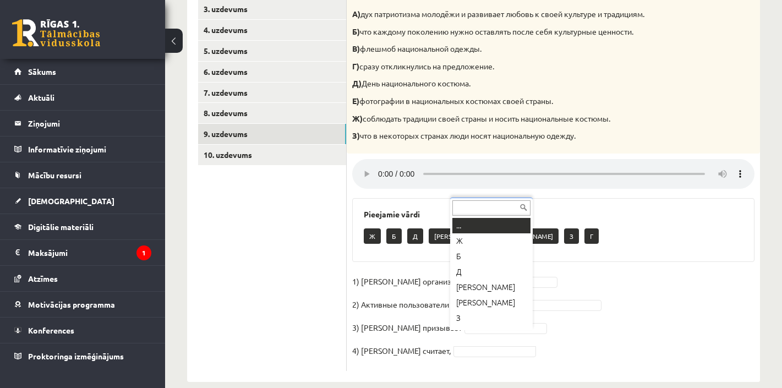
scroll to position [13, 0]
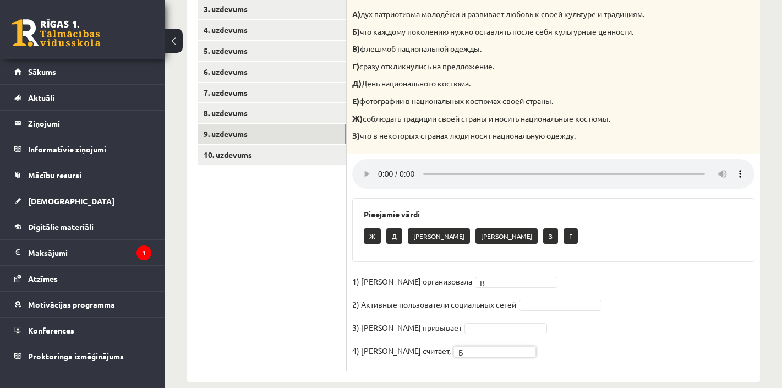
click at [380, 162] on audio at bounding box center [553, 174] width 402 height 30
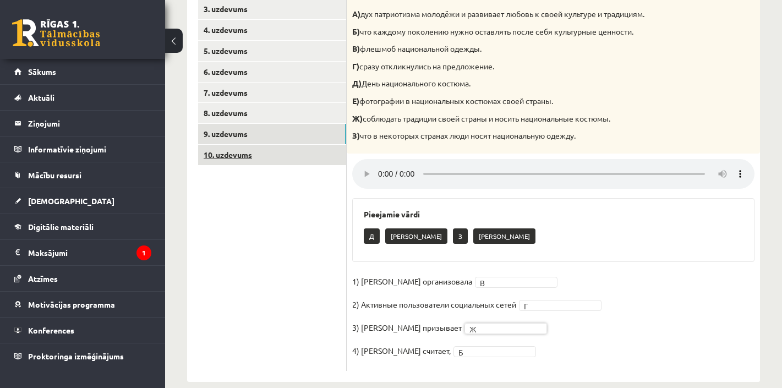
click at [241, 150] on link "10. uzdevums" at bounding box center [272, 155] width 148 height 20
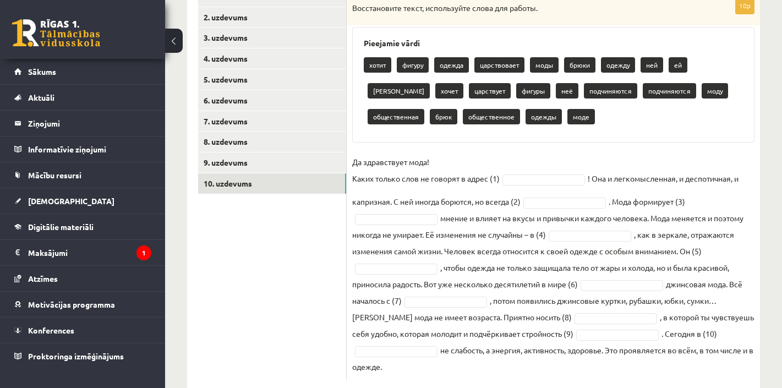
scroll to position [211, 0]
click at [544, 171] on fieldset "Да здравствует мода! Каких только слов не говорят в адрес (1) ! Она и легкомысл…" at bounding box center [553, 264] width 402 height 221
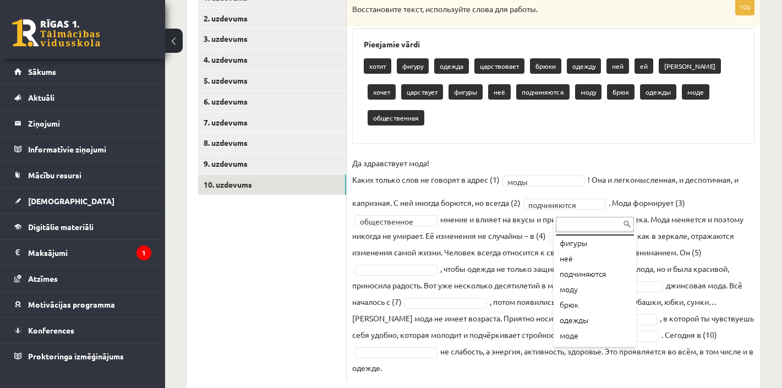
scroll to position [195, 0]
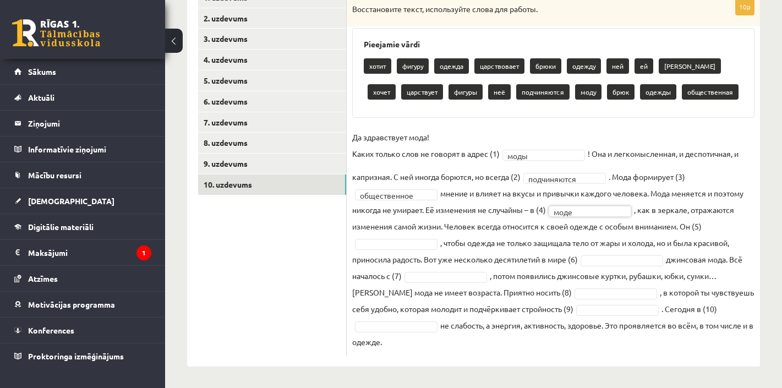
click at [396, 84] on p "хочет" at bounding box center [382, 91] width 28 height 15
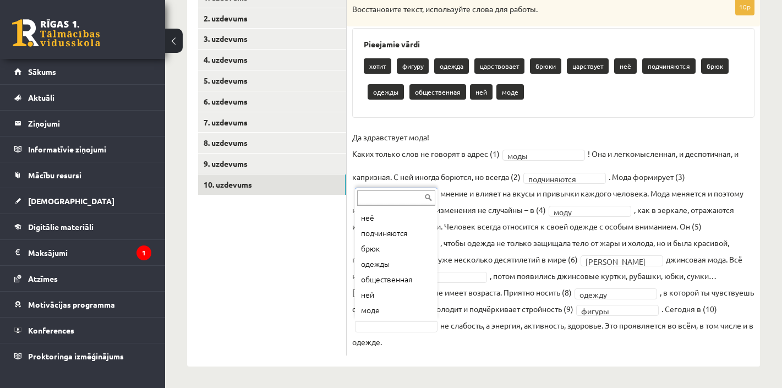
scroll to position [106, 0]
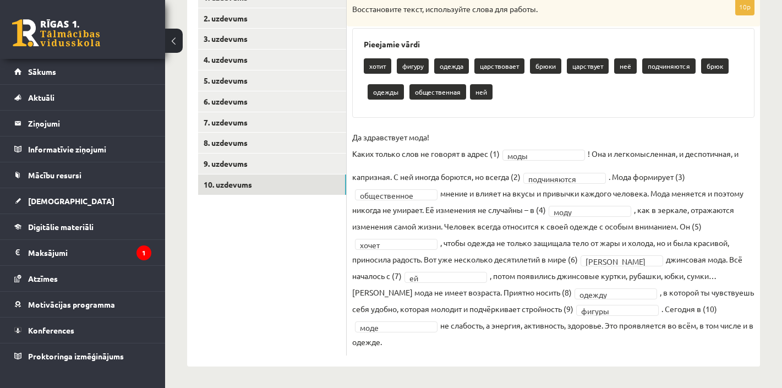
drag, startPoint x: 361, startPoint y: 65, endPoint x: 581, endPoint y: 334, distance: 346.9
click at [581, 334] on div "**********" at bounding box center [553, 176] width 413 height 357
click at [265, 302] on ul "1. uzdevums 2. uzdevums 3. uzdevums 4. uzdevums 5. uzdevums 6. uzdevums 7. uzde…" at bounding box center [272, 171] width 149 height 368
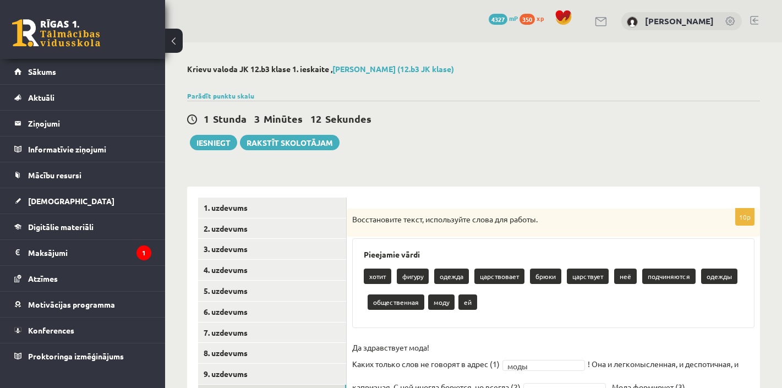
scroll to position [0, 0]
click at [237, 205] on link "1. uzdevums" at bounding box center [272, 208] width 148 height 20
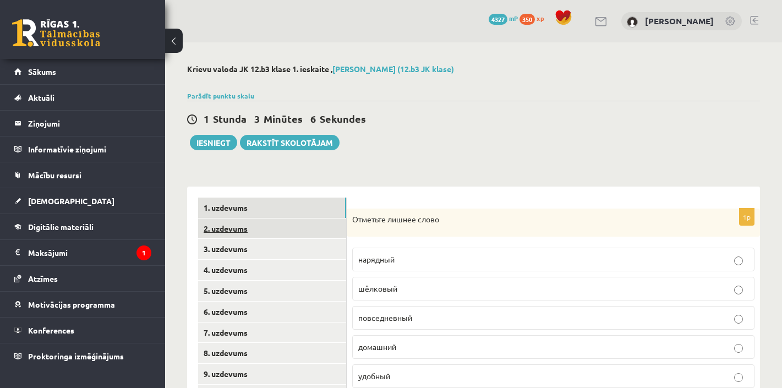
click at [217, 233] on link "2. uzdevums" at bounding box center [272, 228] width 148 height 20
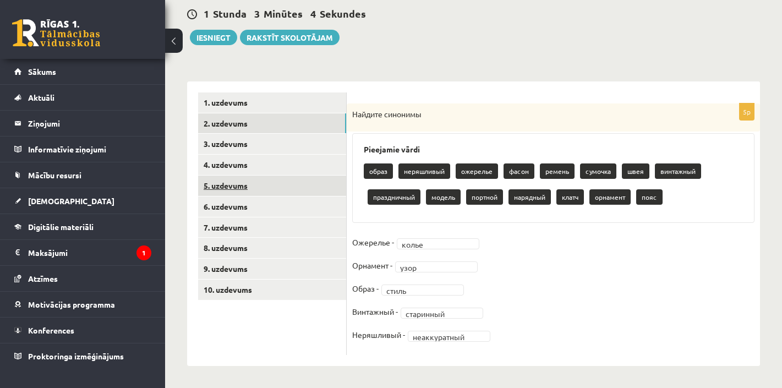
scroll to position [105, 0]
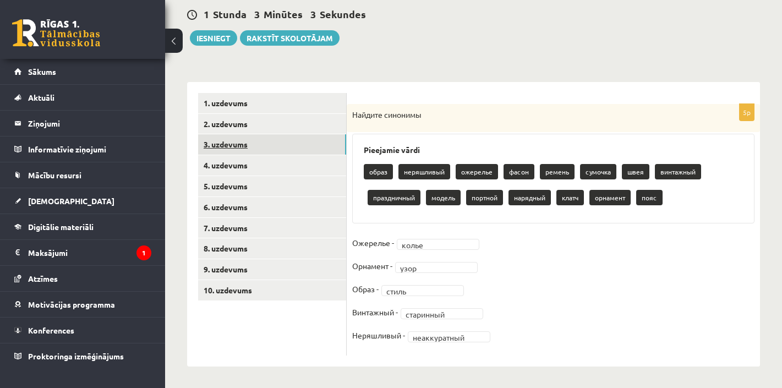
click at [239, 145] on link "3. uzdevums" at bounding box center [272, 144] width 148 height 20
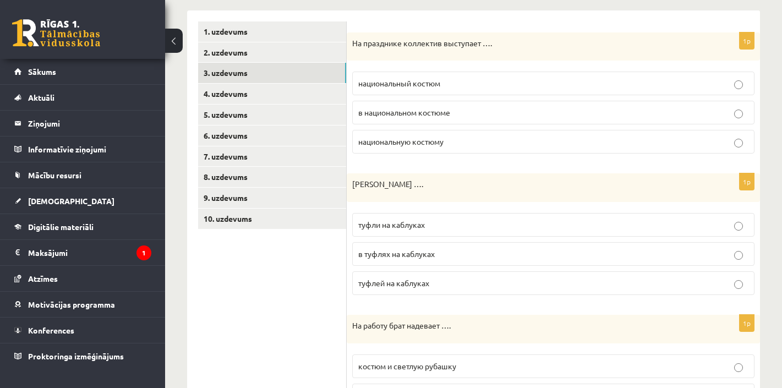
scroll to position [163, 0]
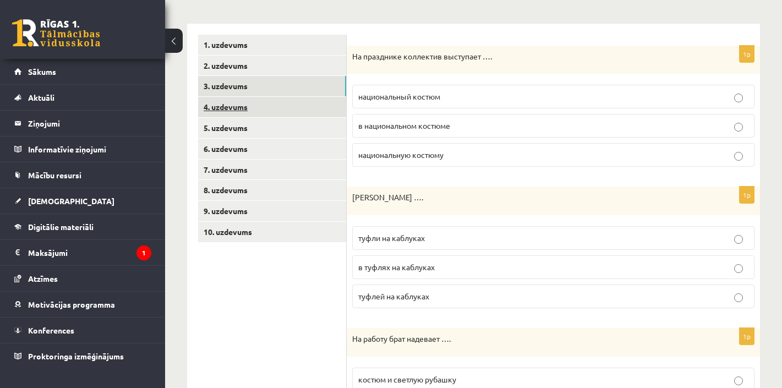
click at [232, 102] on link "4. uzdevums" at bounding box center [272, 107] width 148 height 20
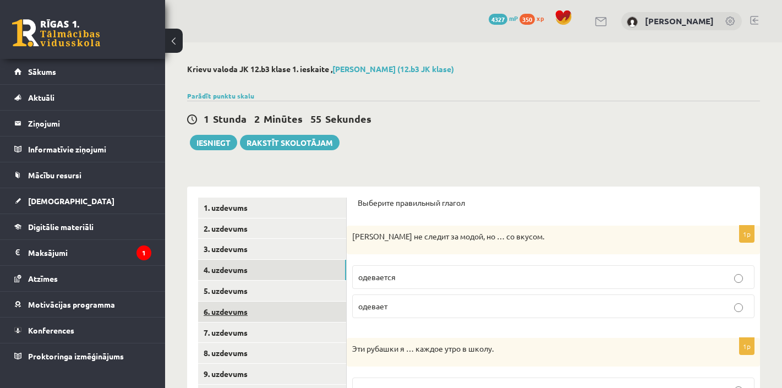
scroll to position [0, 0]
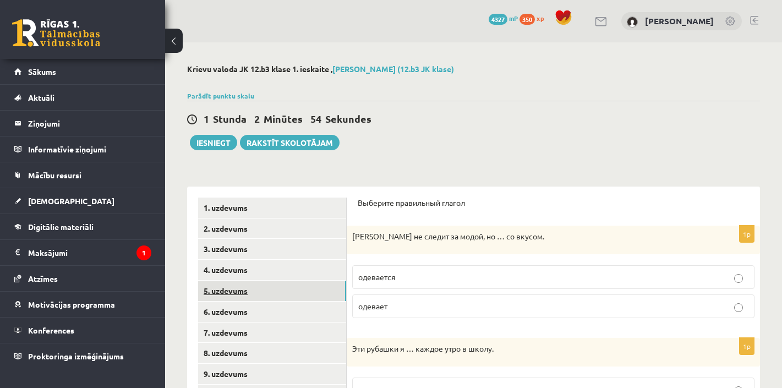
click at [230, 293] on link "5. uzdevums" at bounding box center [272, 291] width 148 height 20
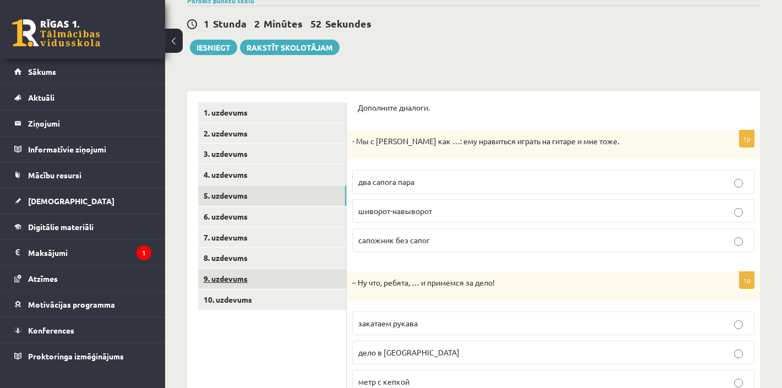
scroll to position [85, 0]
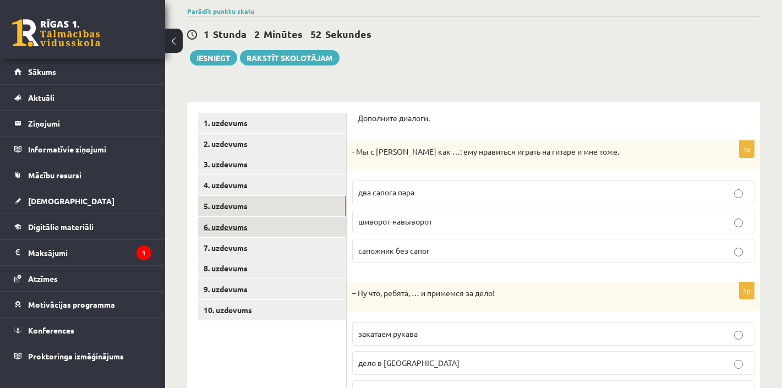
click at [233, 225] on link "6. uzdevums" at bounding box center [272, 227] width 148 height 20
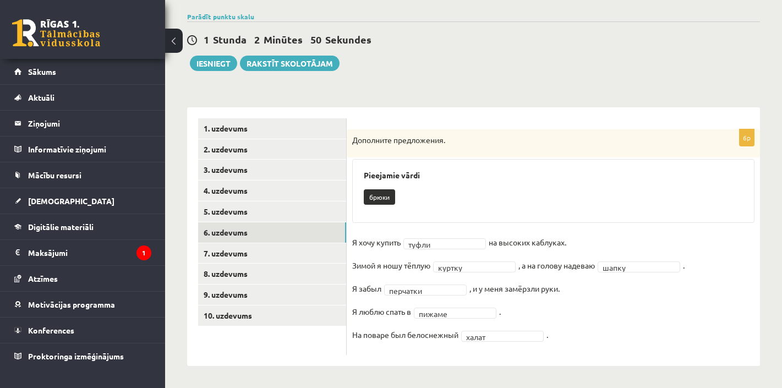
scroll to position [79, 0]
click at [245, 249] on link "7. uzdevums" at bounding box center [272, 254] width 148 height 20
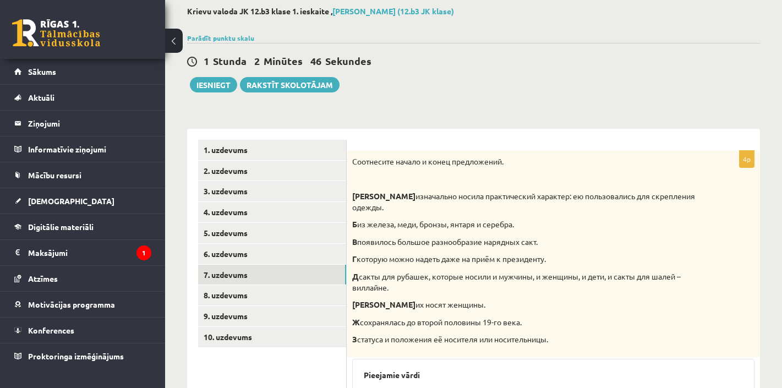
scroll to position [54, 0]
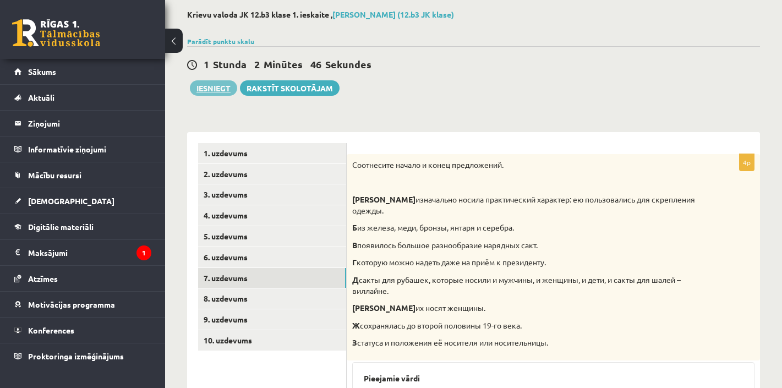
click at [215, 86] on button "Iesniegt" at bounding box center [213, 87] width 47 height 15
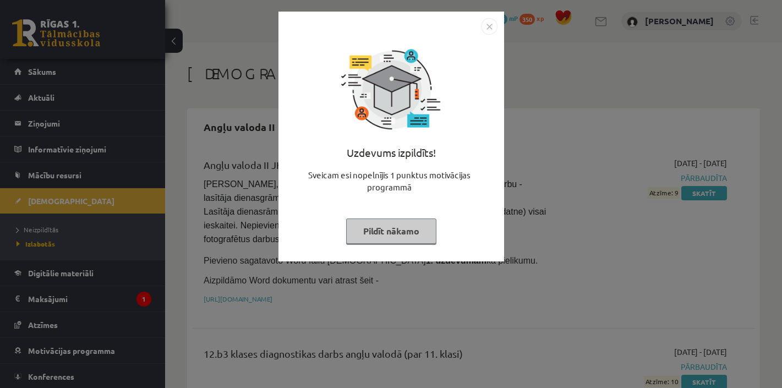
click at [386, 236] on button "Pildīt nākamo" at bounding box center [391, 230] width 90 height 25
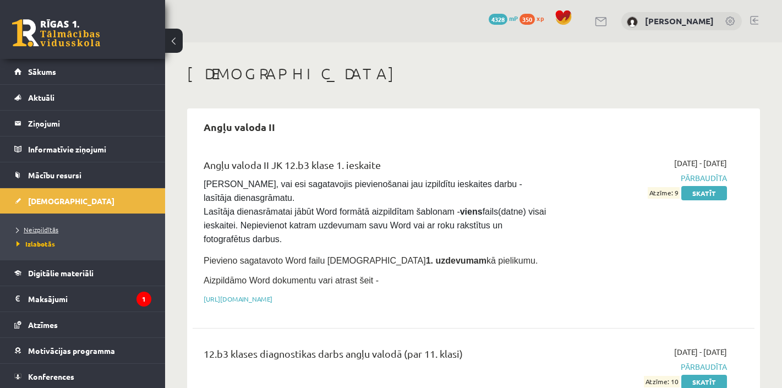
click at [45, 232] on span "Neizpildītās" at bounding box center [38, 229] width 42 height 9
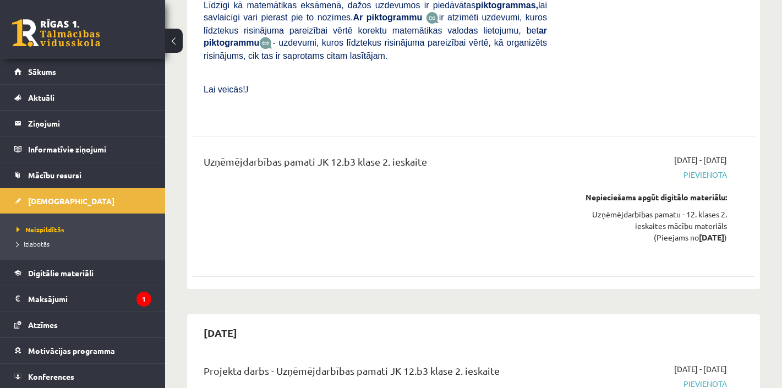
scroll to position [1397, 0]
